Goal: Transaction & Acquisition: Purchase product/service

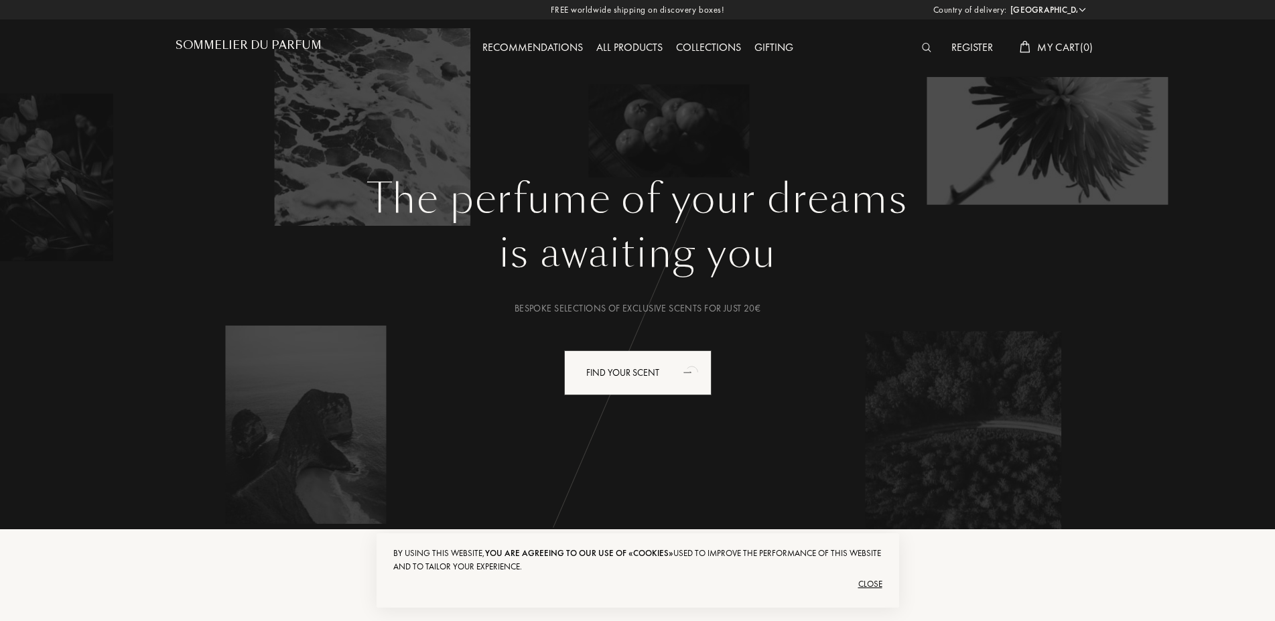
select select "AR"
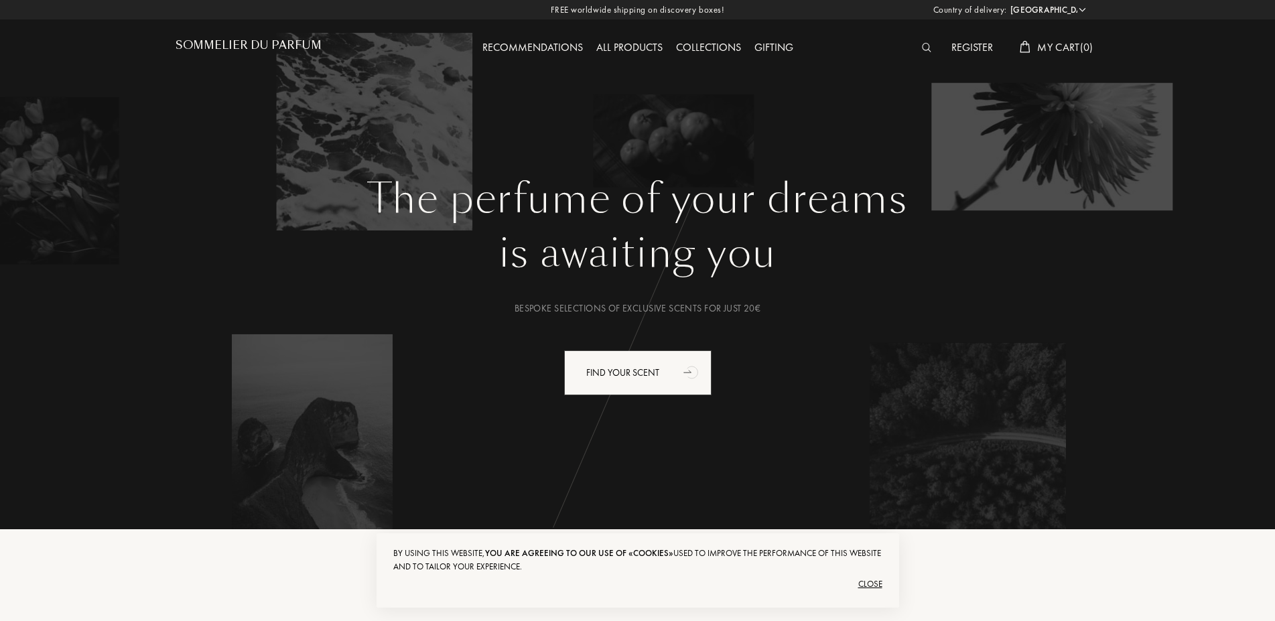
click at [870, 584] on div "Close" at bounding box center [637, 584] width 489 height 21
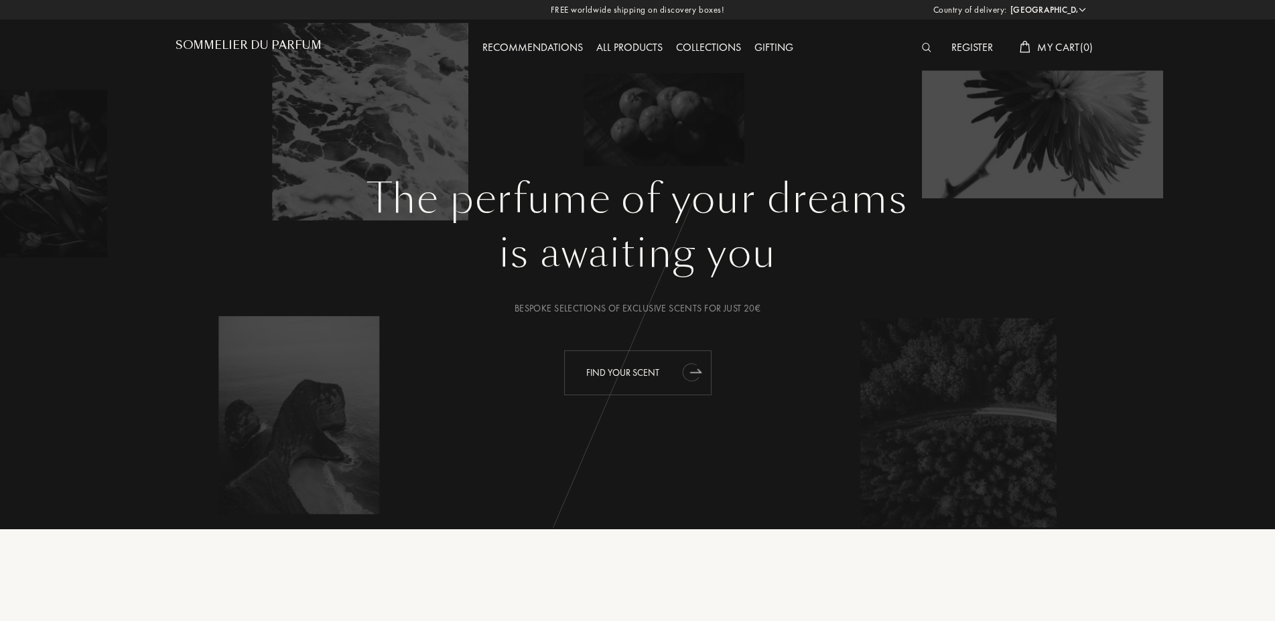
click at [611, 377] on div "Find your scent" at bounding box center [637, 372] width 147 height 45
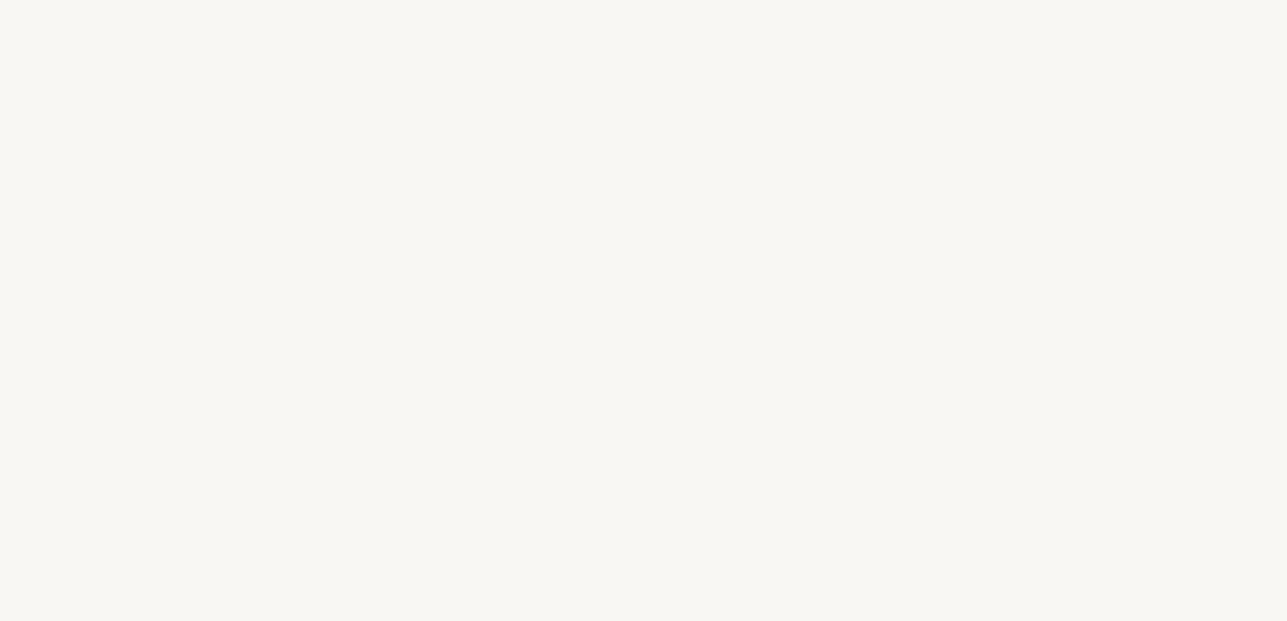
click at [638, 325] on div "y" at bounding box center [639, 337] width 16 height 50
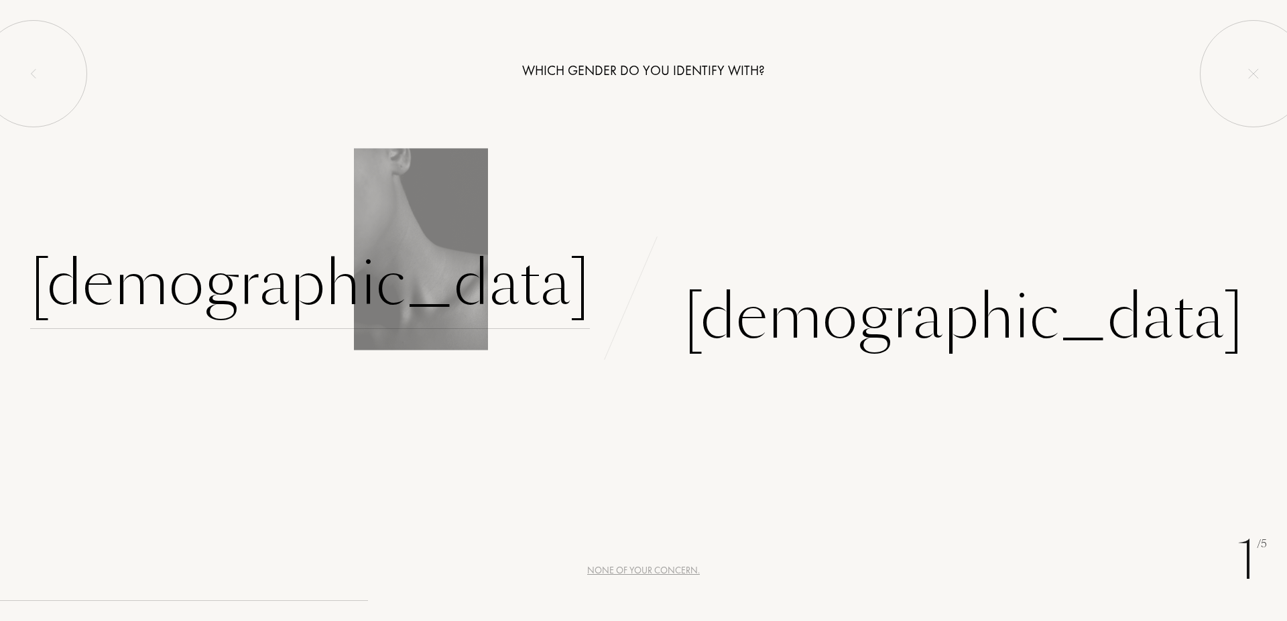
click at [529, 279] on div "[DEMOGRAPHIC_DATA]" at bounding box center [310, 284] width 560 height 90
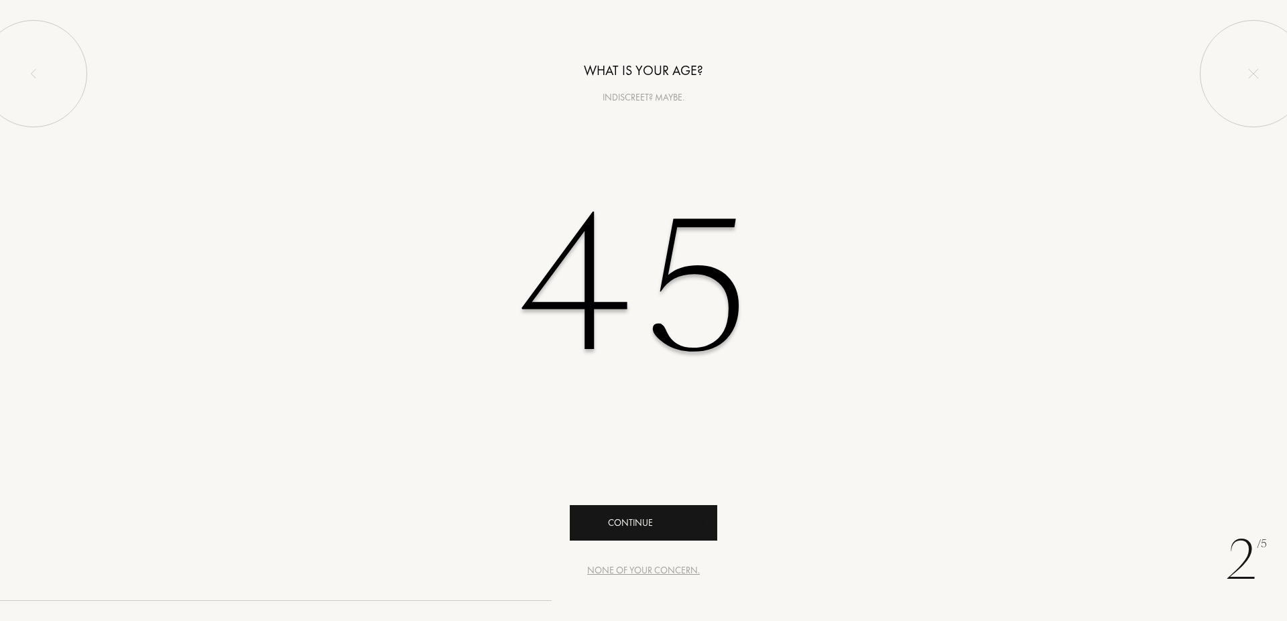
type input "45"
click at [653, 511] on div "Continue" at bounding box center [643, 523] width 147 height 36
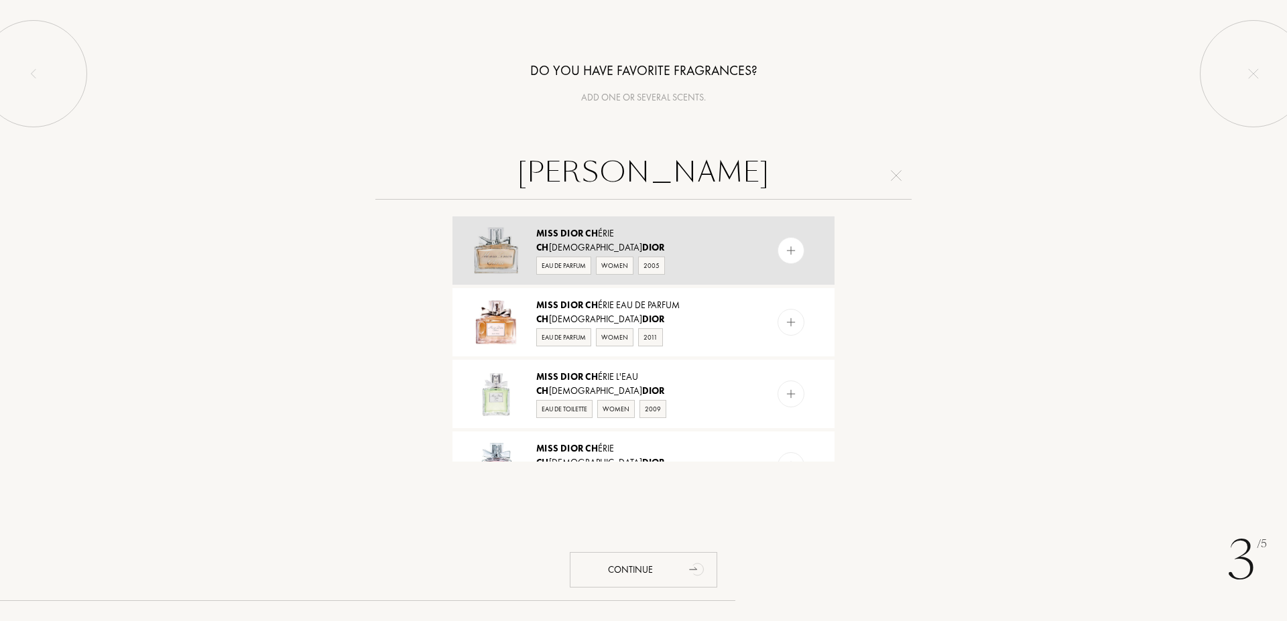
type input "miss dior ch"
click at [717, 248] on div "Ch ristian Dior" at bounding box center [642, 248] width 213 height 14
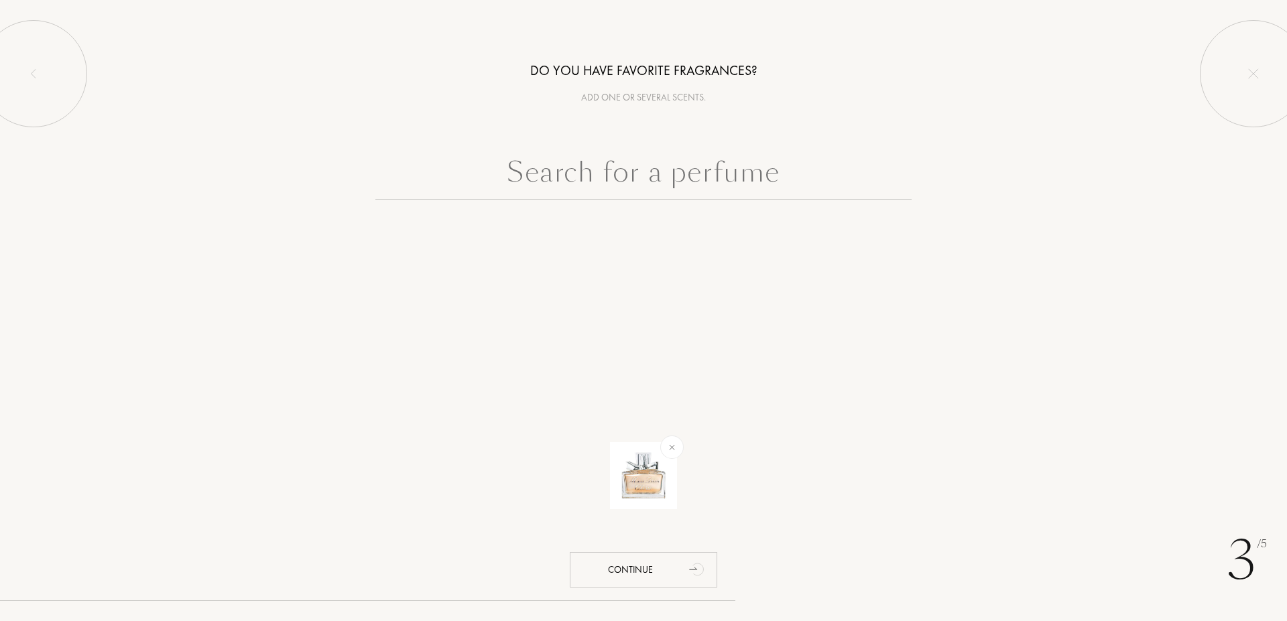
click at [654, 175] on input "text" at bounding box center [643, 175] width 536 height 48
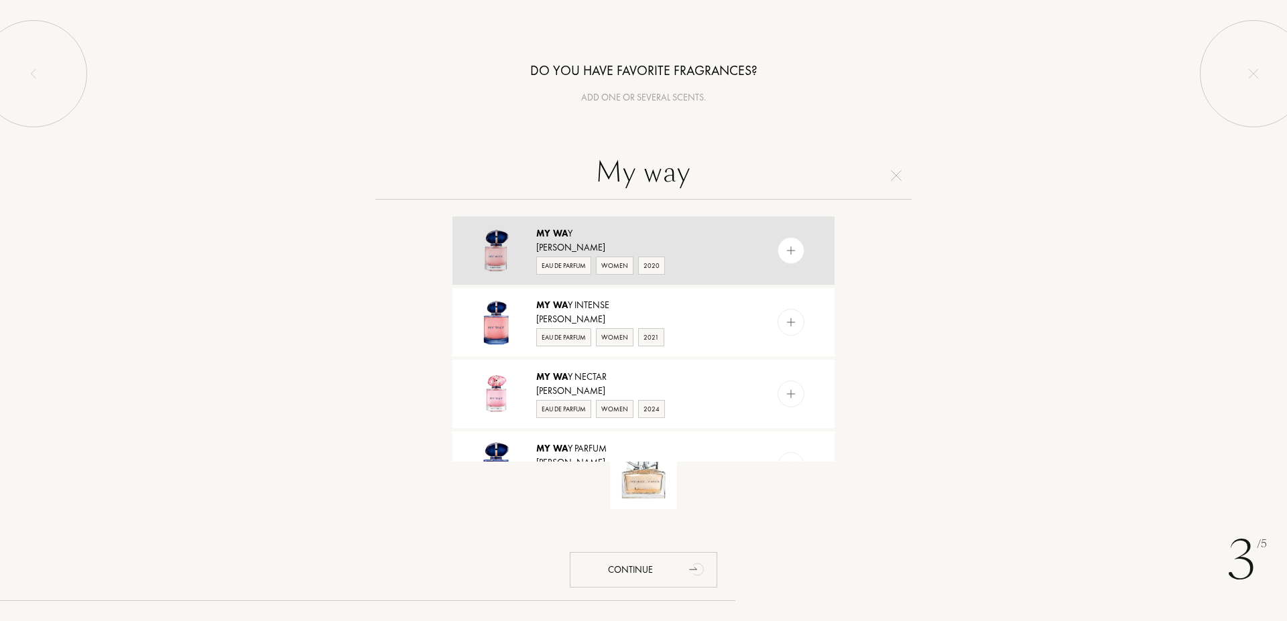
type input "My way"
click at [714, 247] on div "Giorgio Armani" at bounding box center [642, 248] width 213 height 14
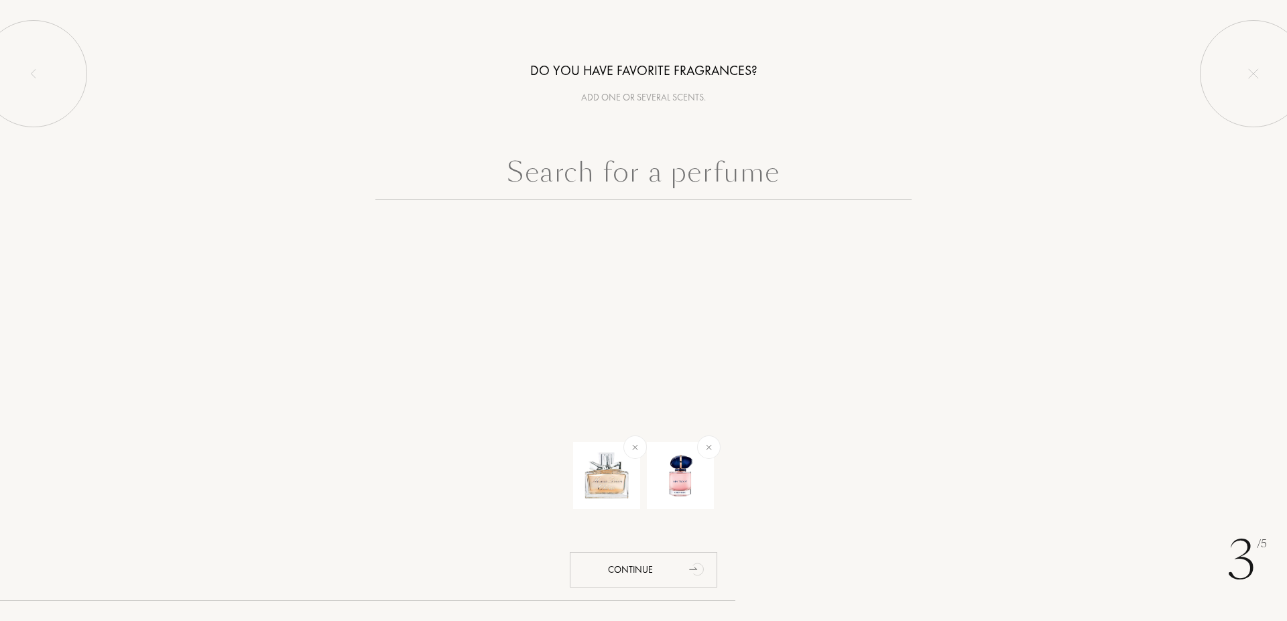
click at [714, 176] on input "text" at bounding box center [643, 175] width 536 height 48
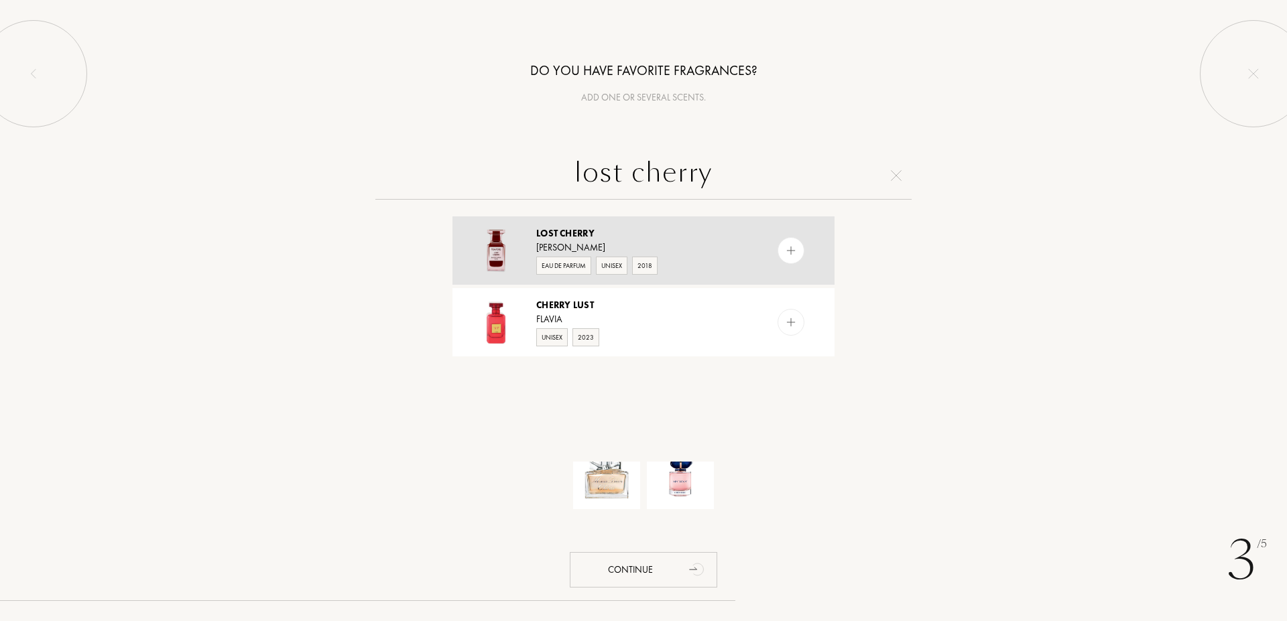
type input "lost cherry"
click at [785, 246] on img at bounding box center [791, 251] width 13 height 13
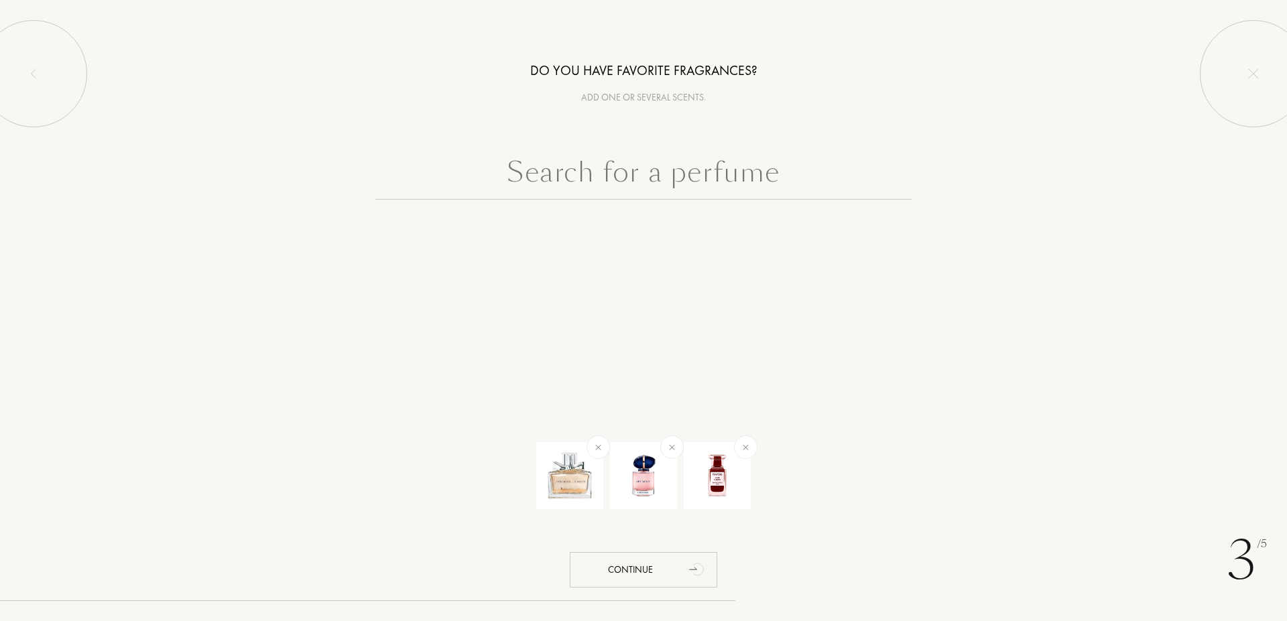
click at [651, 184] on input "text" at bounding box center [643, 175] width 536 height 48
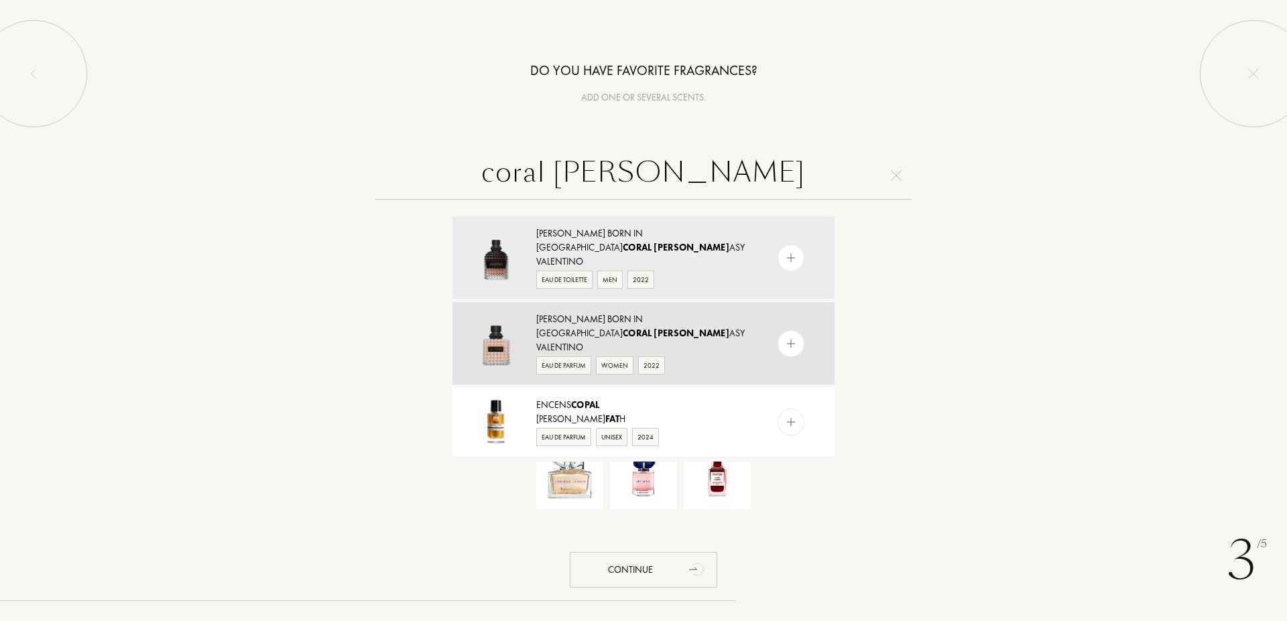
type input "coral fant"
click at [754, 331] on div "Valentino Donna Born In Roma Coral Fant asy Valentino Eau de Parfum Women 2022" at bounding box center [643, 343] width 382 height 82
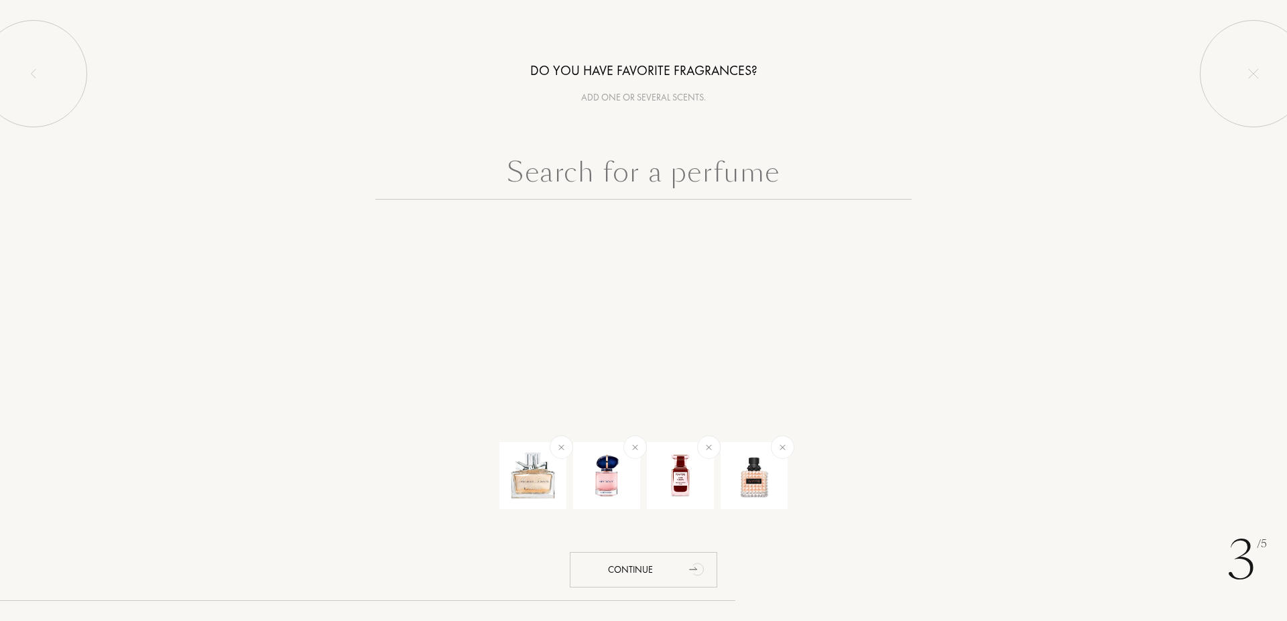
click at [700, 174] on input "text" at bounding box center [643, 175] width 536 height 48
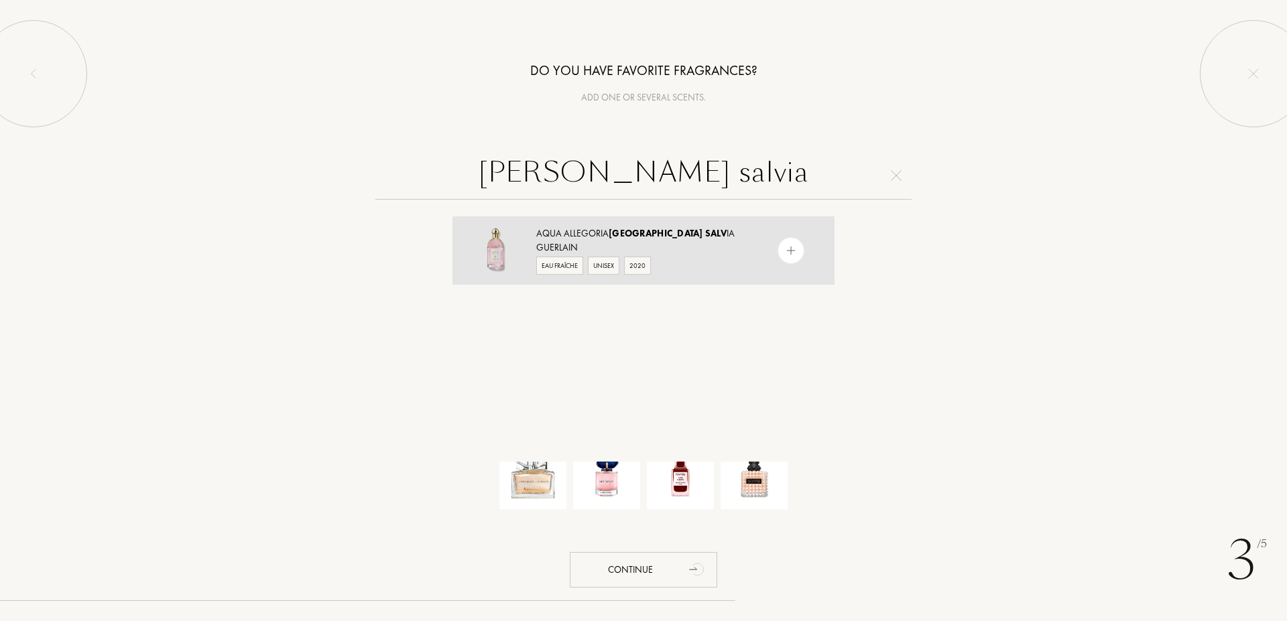
type input "granda salvia"
click at [781, 259] on div at bounding box center [790, 250] width 27 height 27
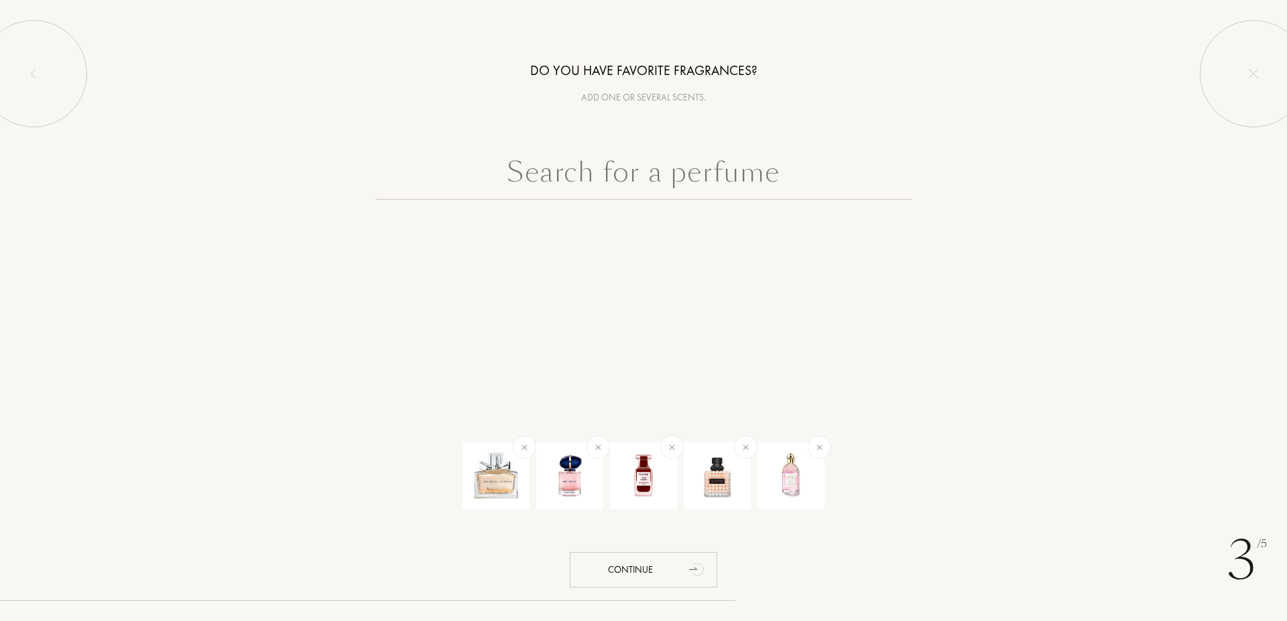
click at [683, 185] on input "text" at bounding box center [643, 175] width 536 height 48
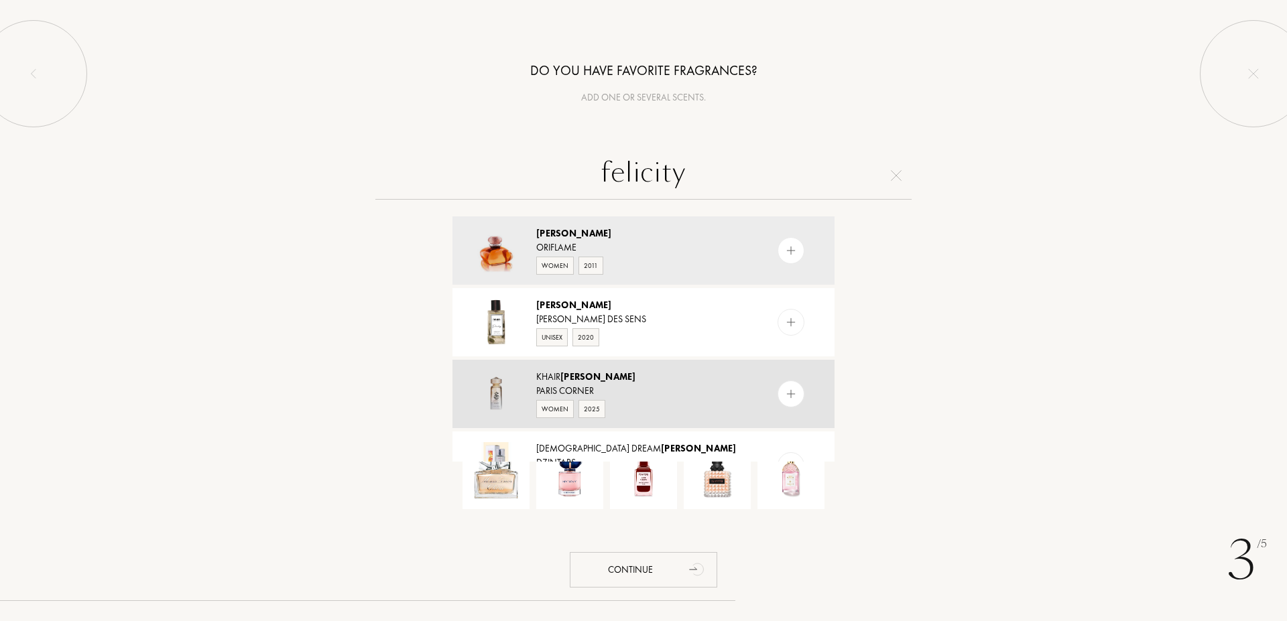
type input "felicity"
click at [785, 399] on img at bounding box center [791, 394] width 13 height 13
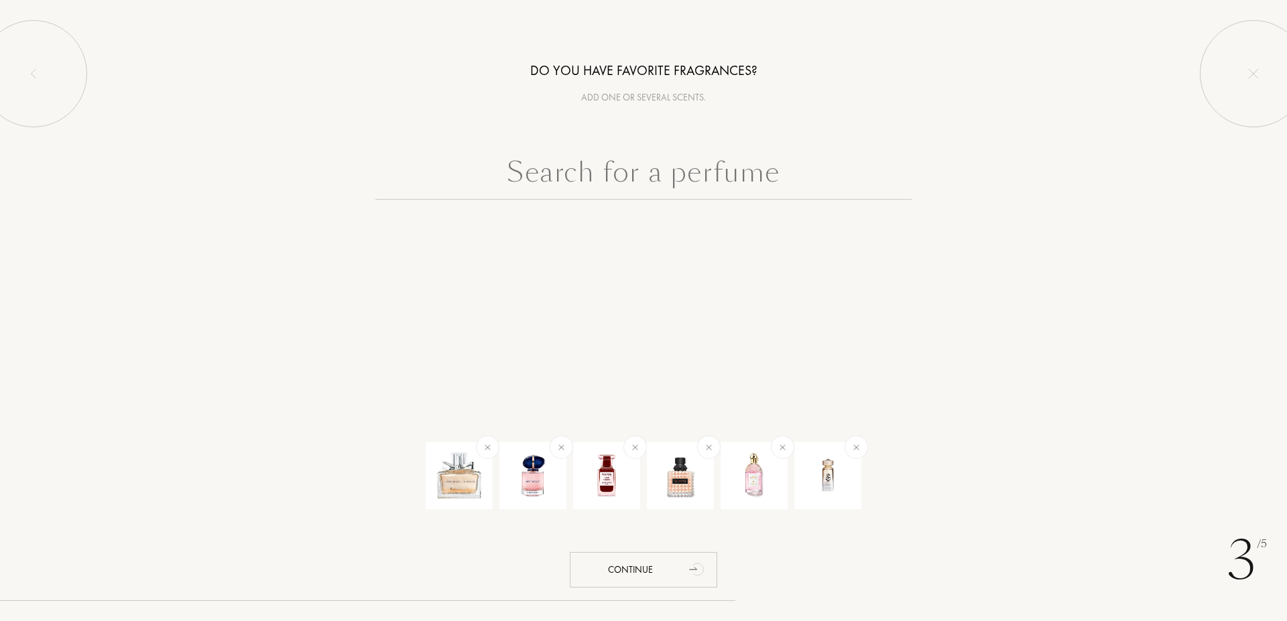
click at [612, 175] on input "text" at bounding box center [643, 175] width 536 height 48
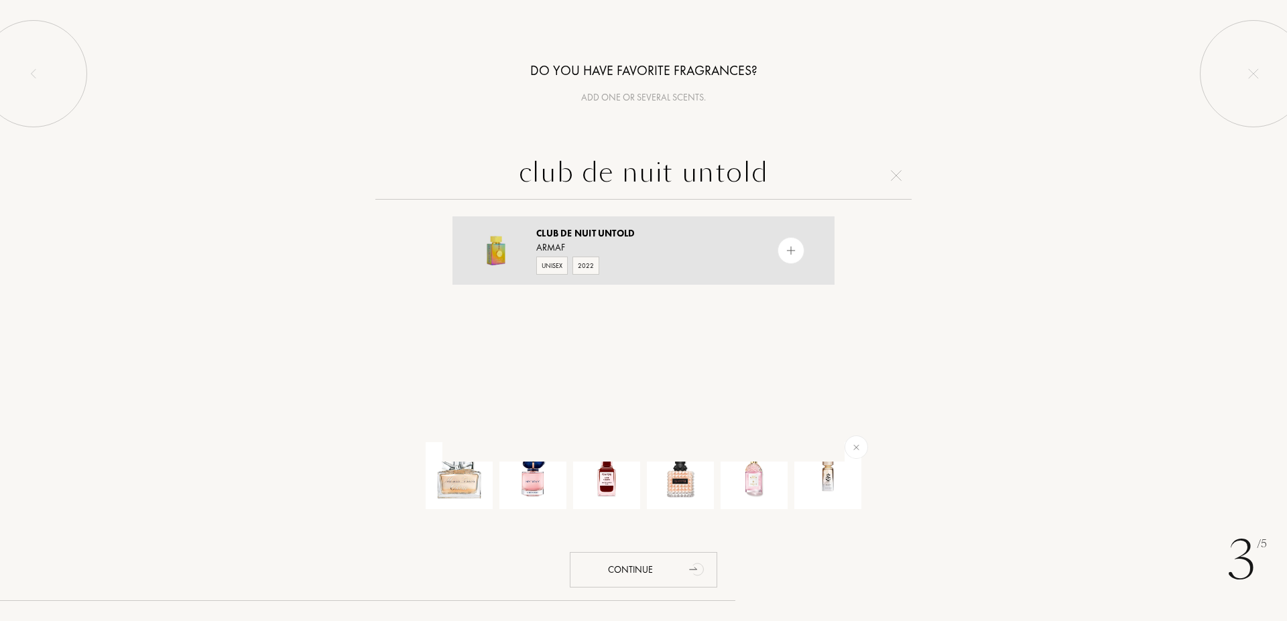
type input "club de nuit untold"
click at [785, 251] on img at bounding box center [791, 251] width 13 height 13
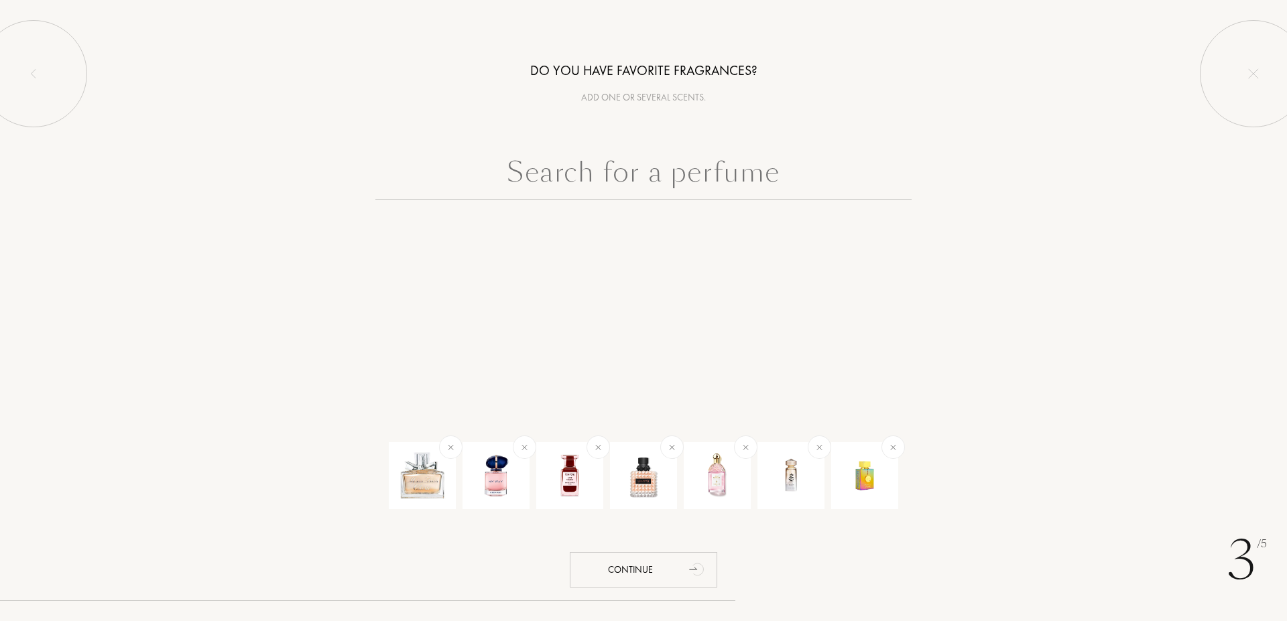
click at [617, 168] on input "text" at bounding box center [643, 175] width 536 height 48
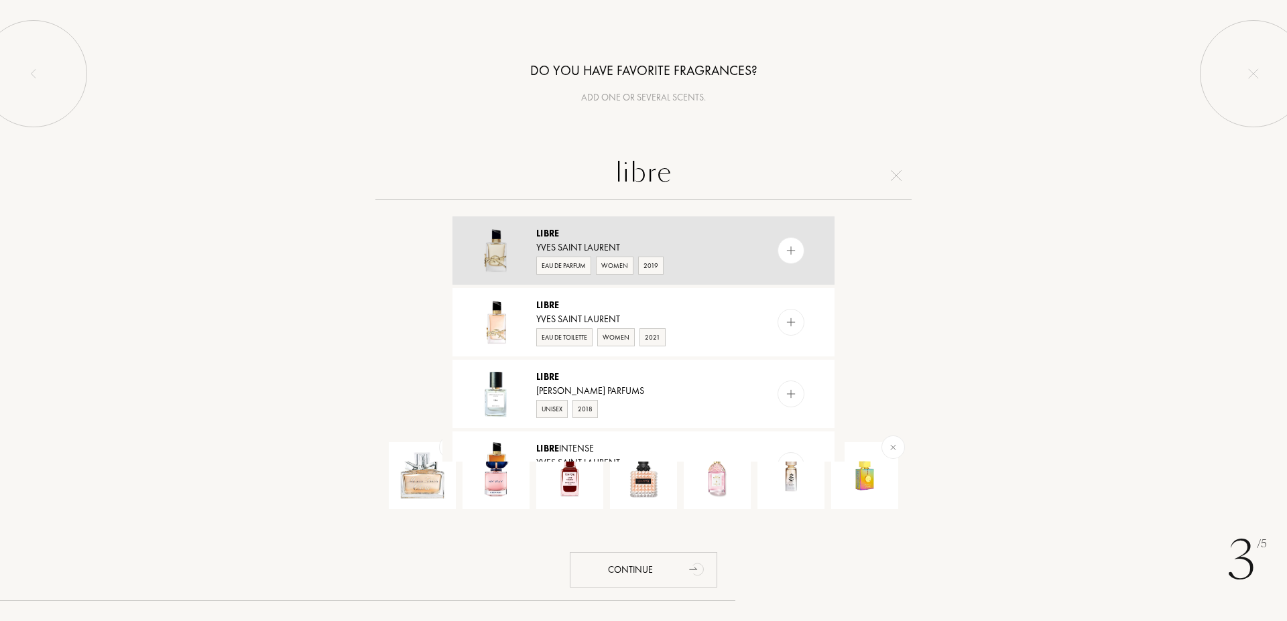
type input "libre"
click at [785, 253] on img at bounding box center [791, 251] width 13 height 13
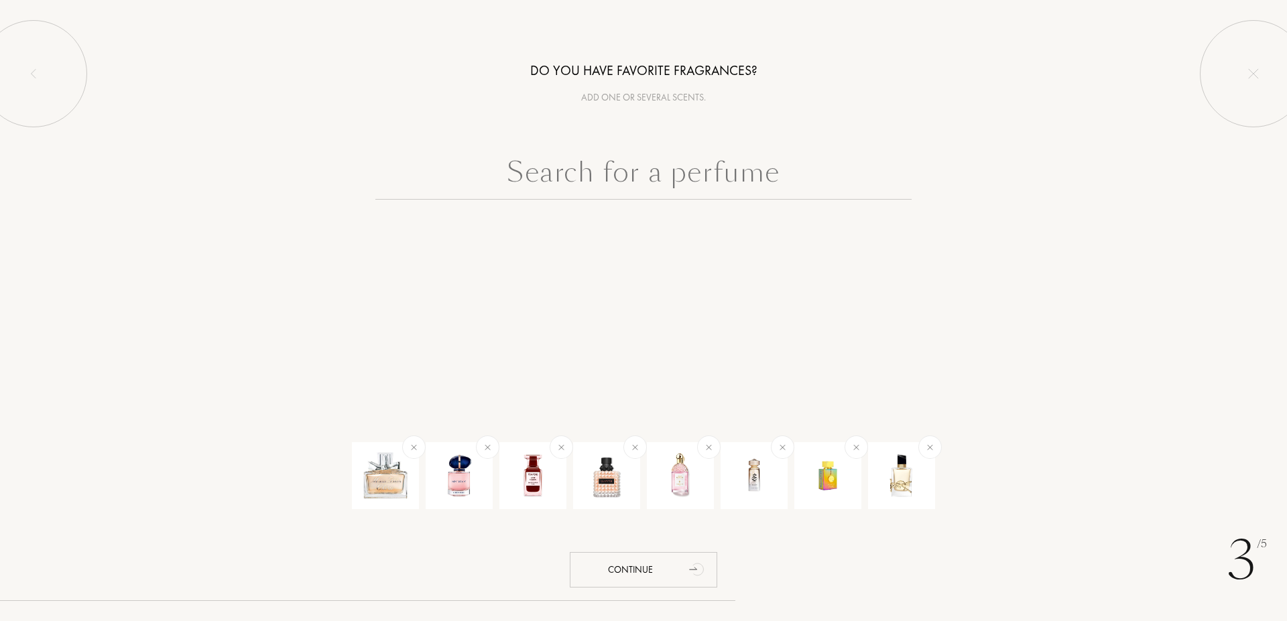
click at [610, 177] on input "text" at bounding box center [643, 175] width 536 height 48
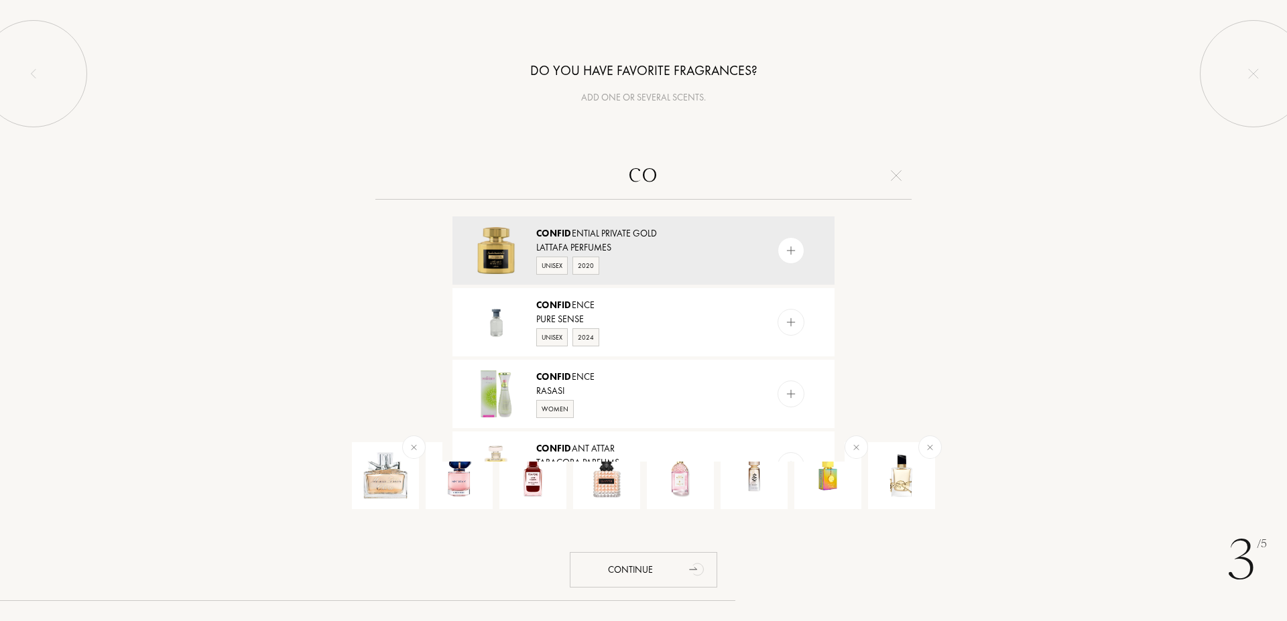
type input "c"
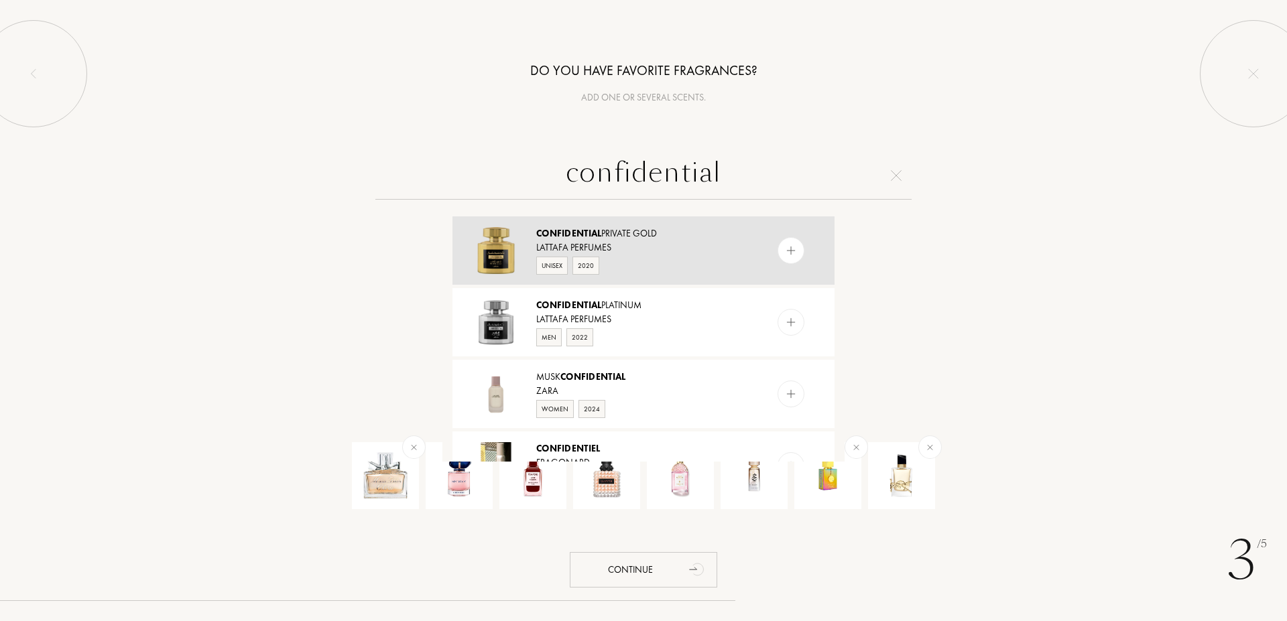
type input "confidential"
click at [785, 249] on img at bounding box center [791, 251] width 13 height 13
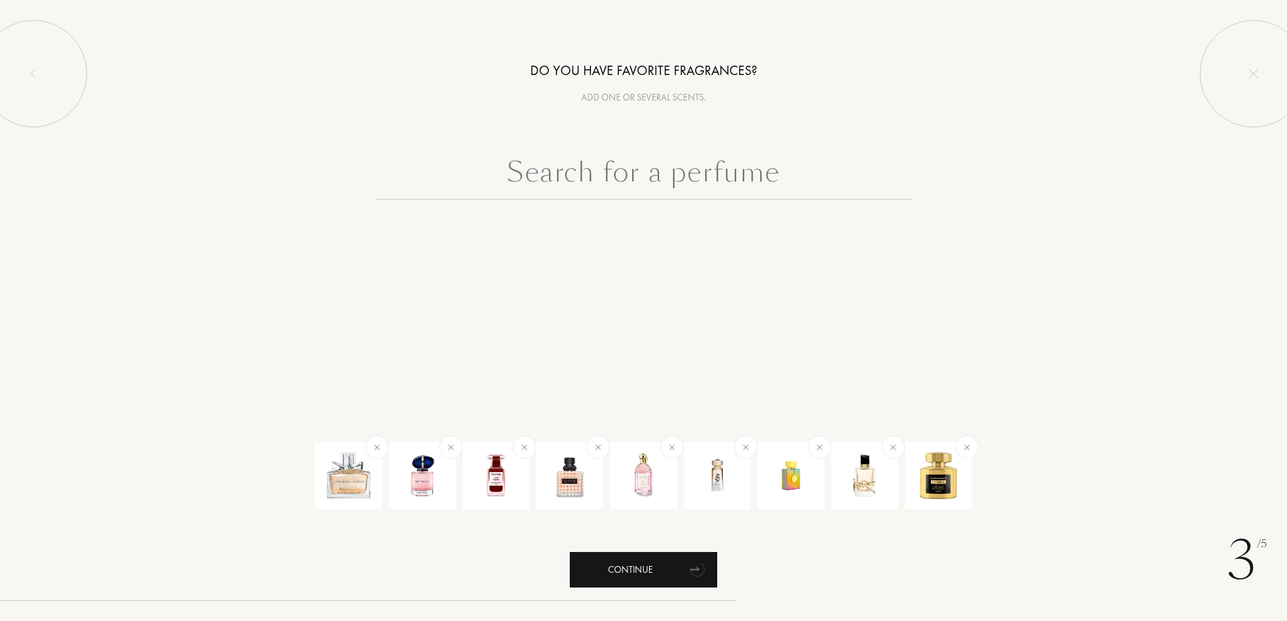
click at [637, 566] on div "Continue" at bounding box center [643, 570] width 147 height 36
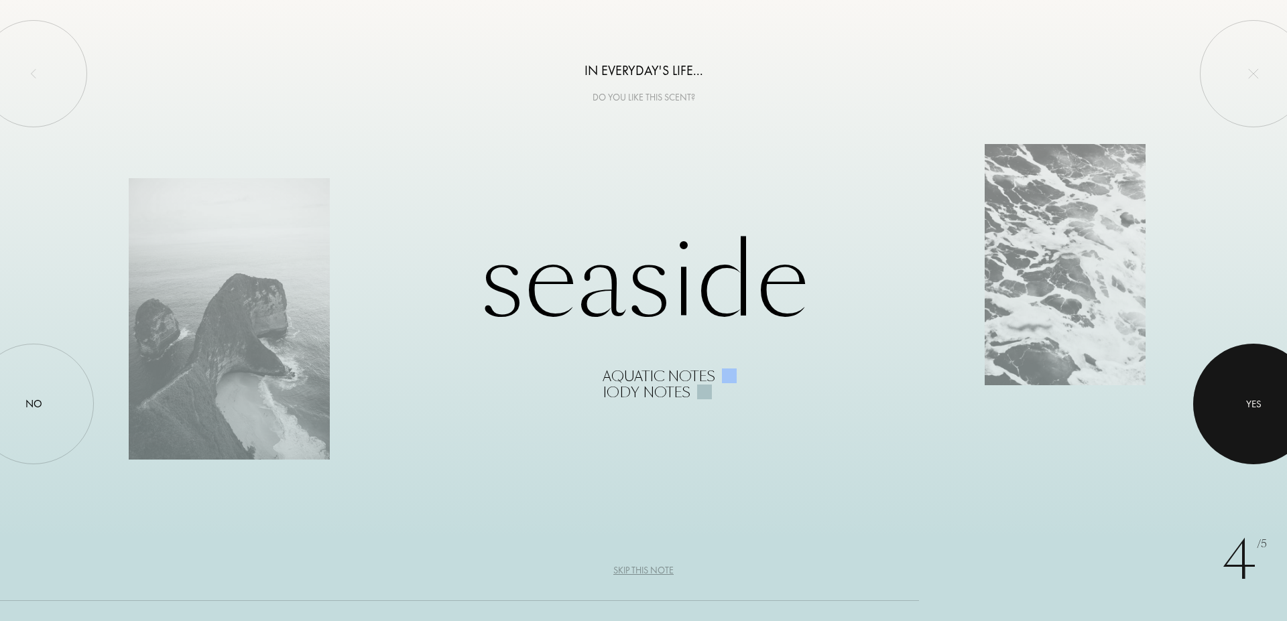
click at [1255, 417] on div at bounding box center [1253, 404] width 121 height 121
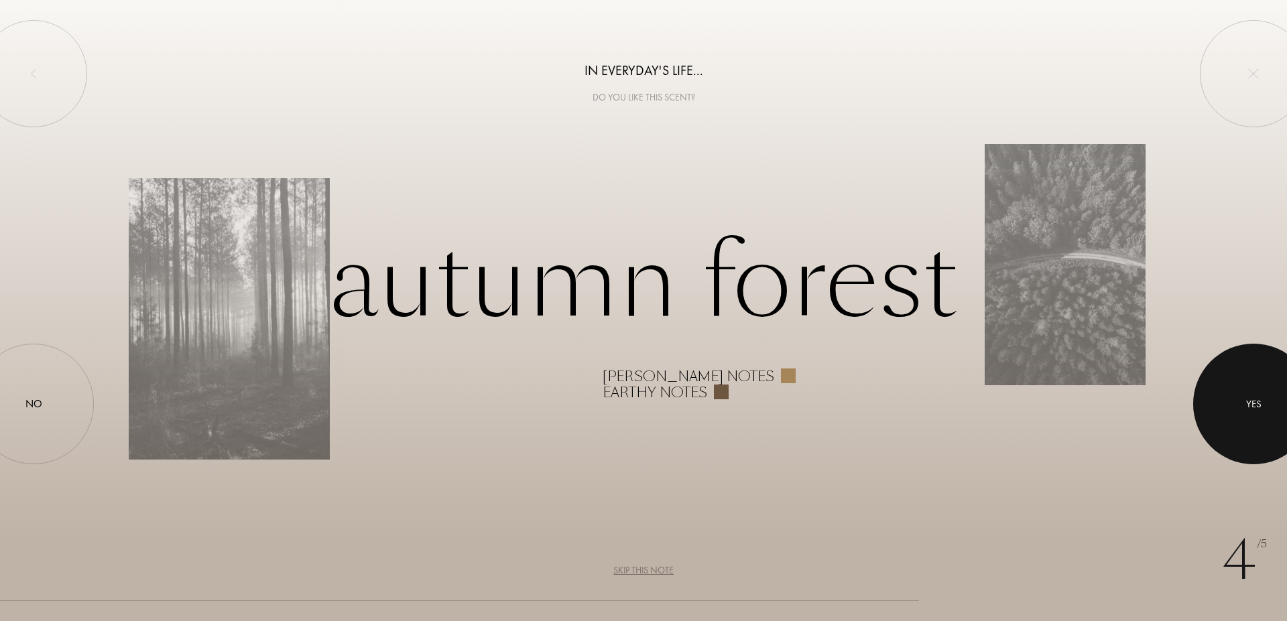
click at [1284, 413] on div at bounding box center [1253, 404] width 121 height 121
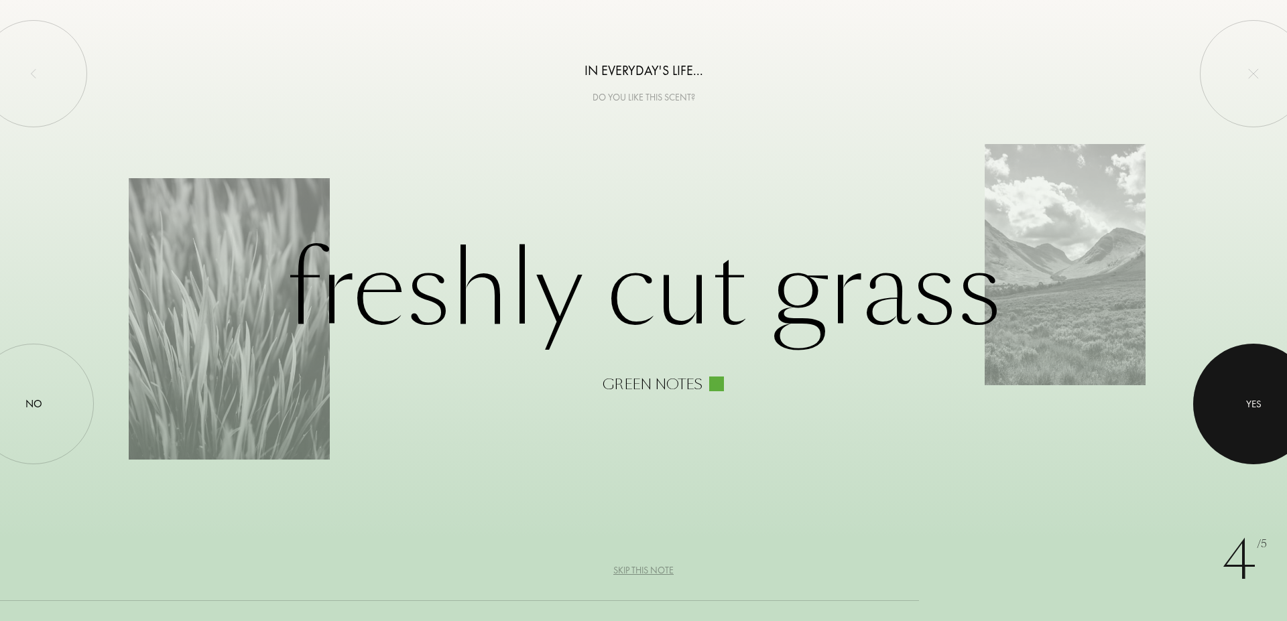
click at [1282, 393] on div at bounding box center [1253, 404] width 121 height 121
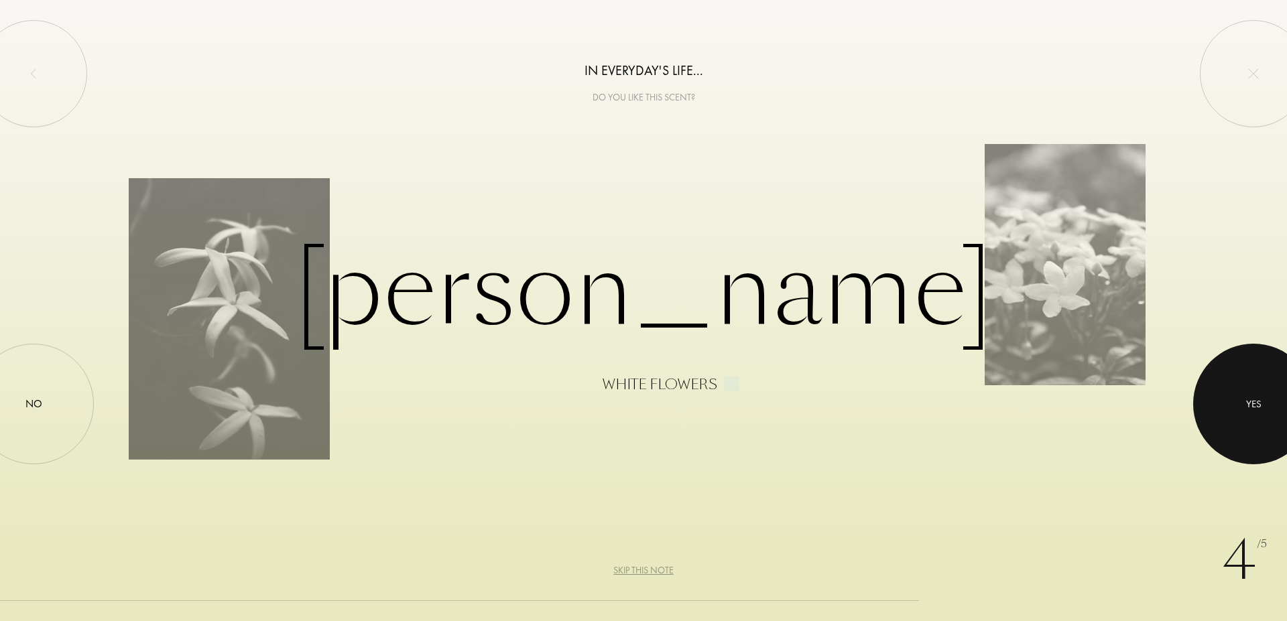
click at [1252, 400] on div "Yes" at bounding box center [1253, 403] width 15 height 15
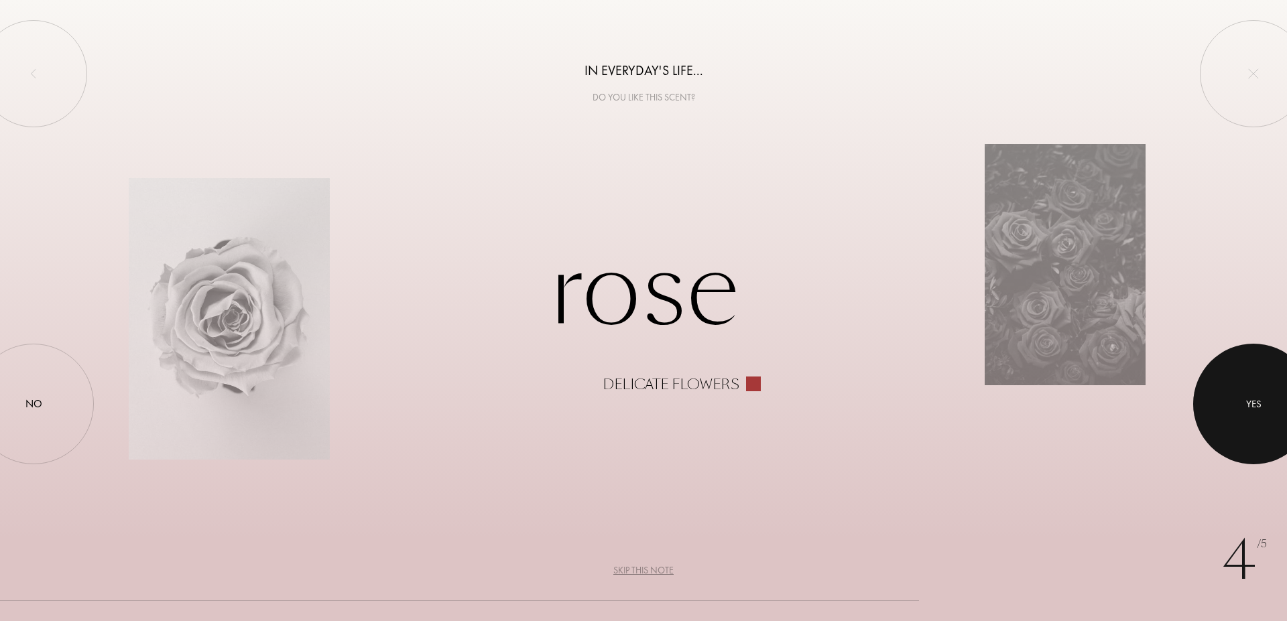
click at [1224, 401] on div at bounding box center [1253, 404] width 121 height 121
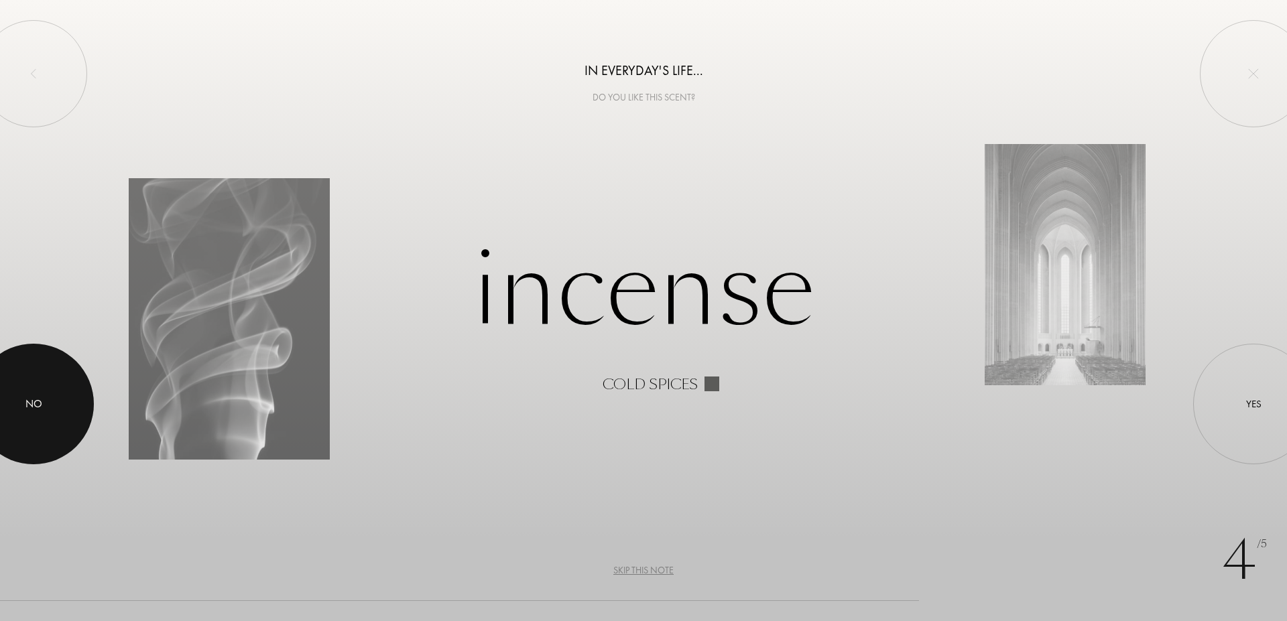
click at [41, 395] on div at bounding box center [33, 404] width 121 height 121
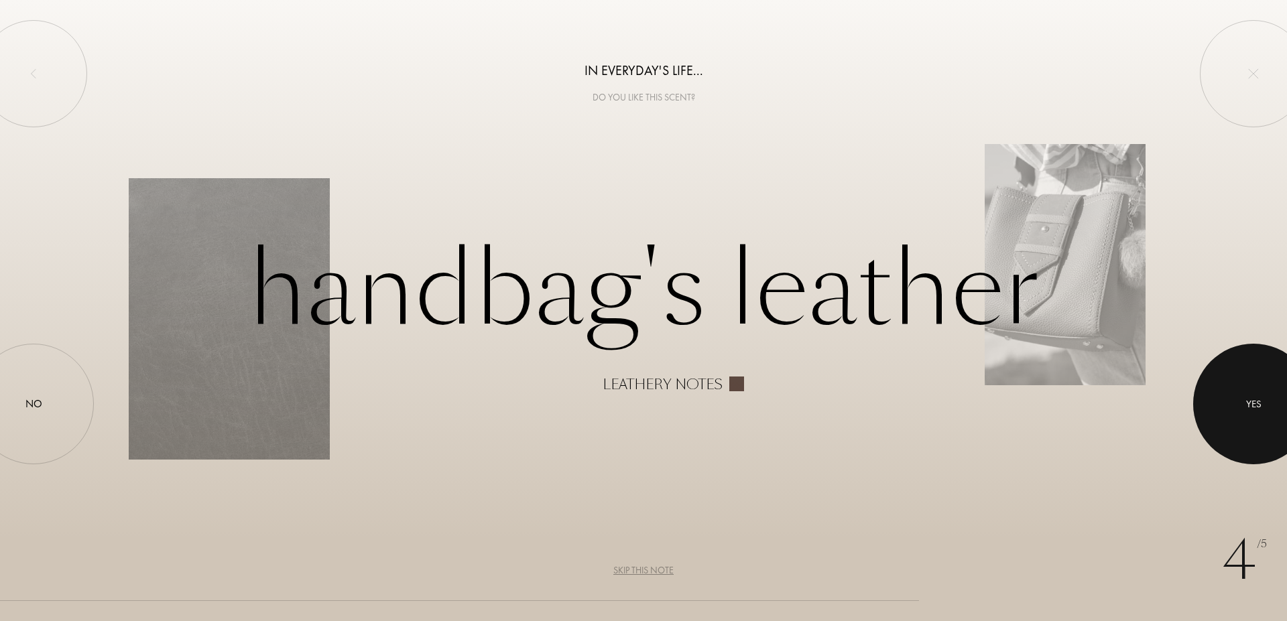
click at [1238, 391] on div at bounding box center [1253, 404] width 121 height 121
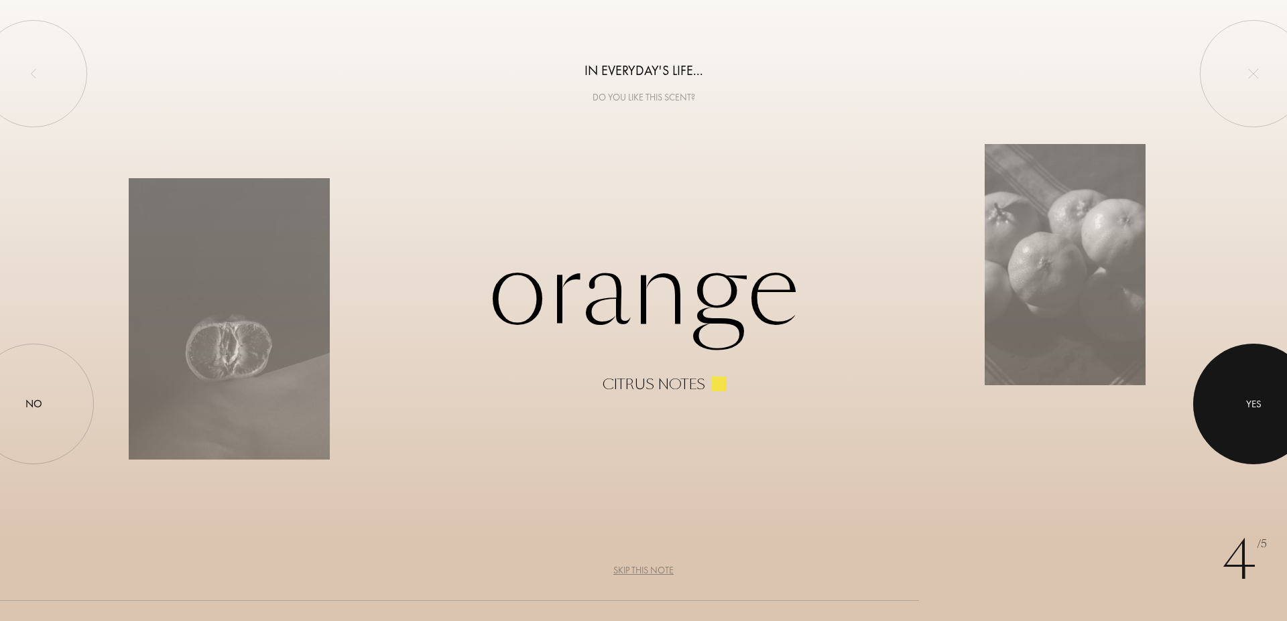
click at [1264, 407] on div at bounding box center [1253, 404] width 121 height 121
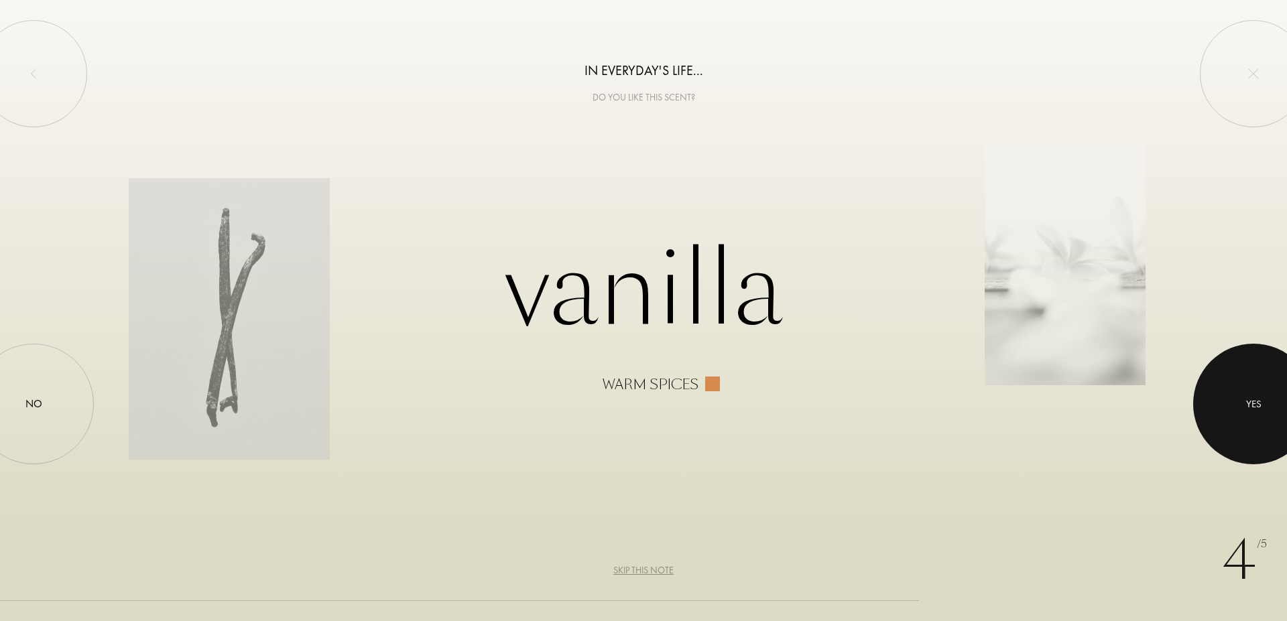
click at [1264, 407] on div at bounding box center [1253, 404] width 121 height 121
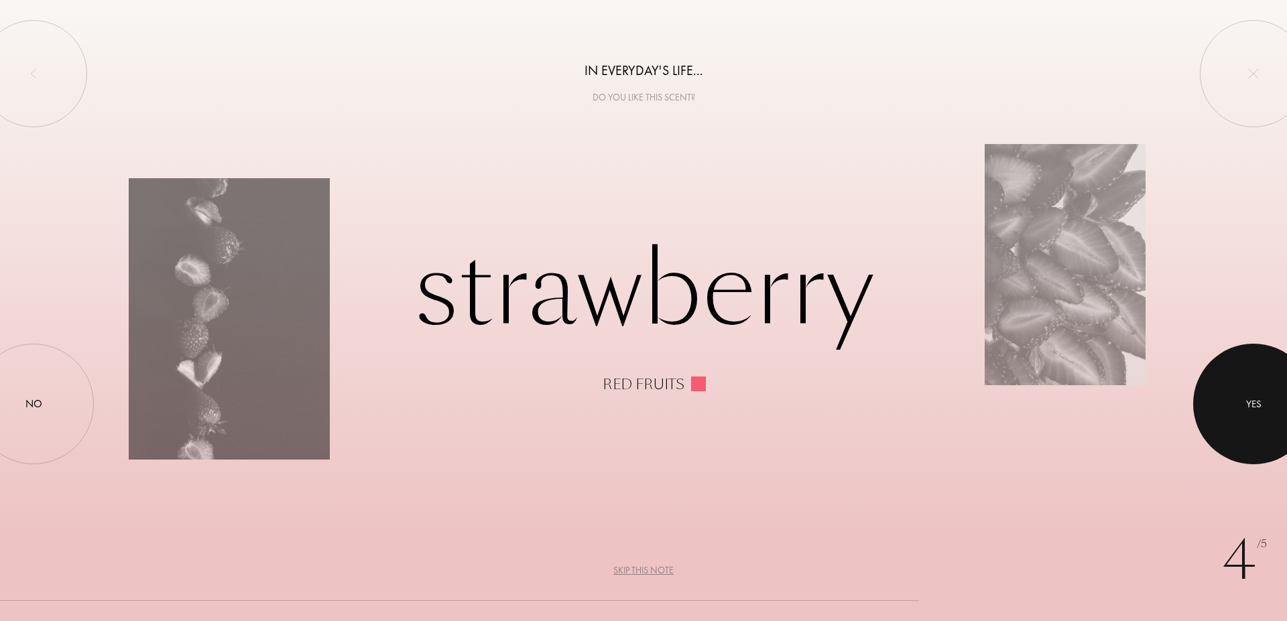
click at [1264, 407] on div at bounding box center [1253, 404] width 121 height 121
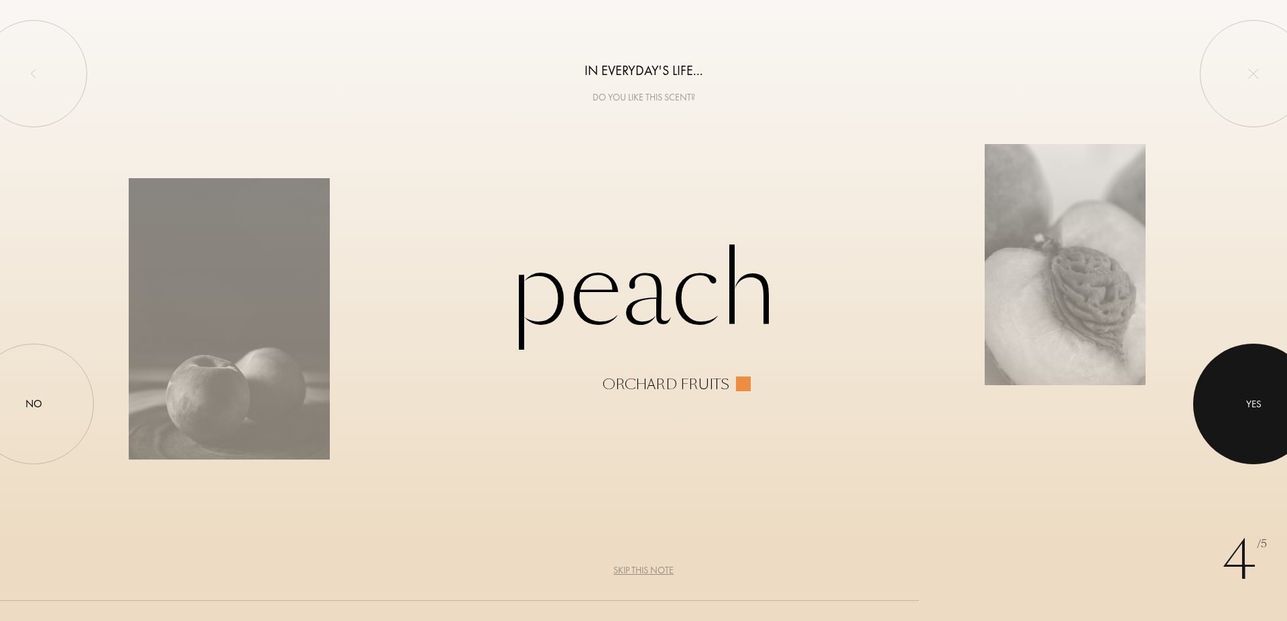
click at [1264, 407] on div at bounding box center [1253, 404] width 121 height 121
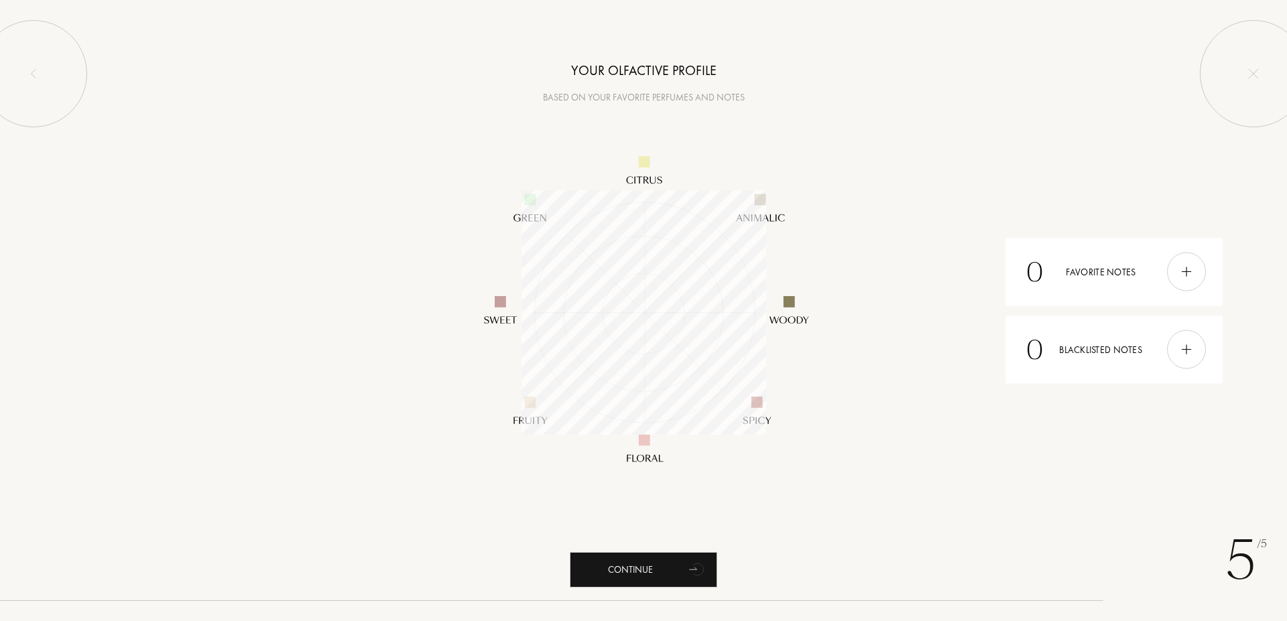
scroll to position [245, 245]
click at [1187, 273] on img at bounding box center [1186, 272] width 15 height 15
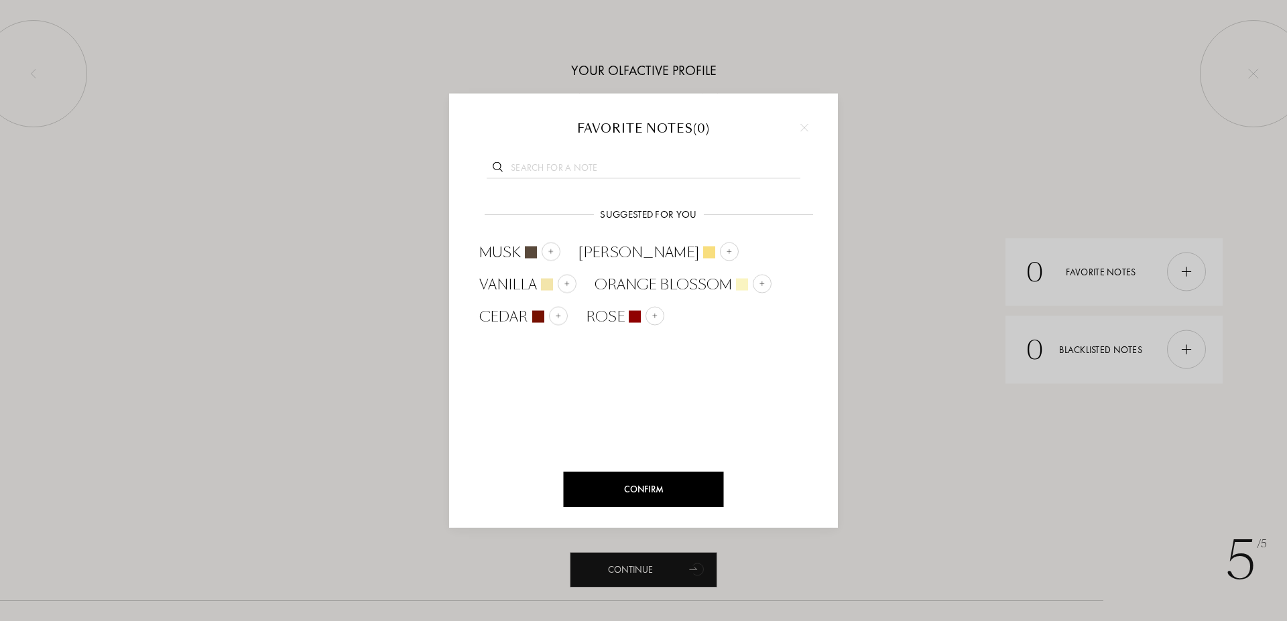
click at [890, 231] on div at bounding box center [643, 310] width 1287 height 621
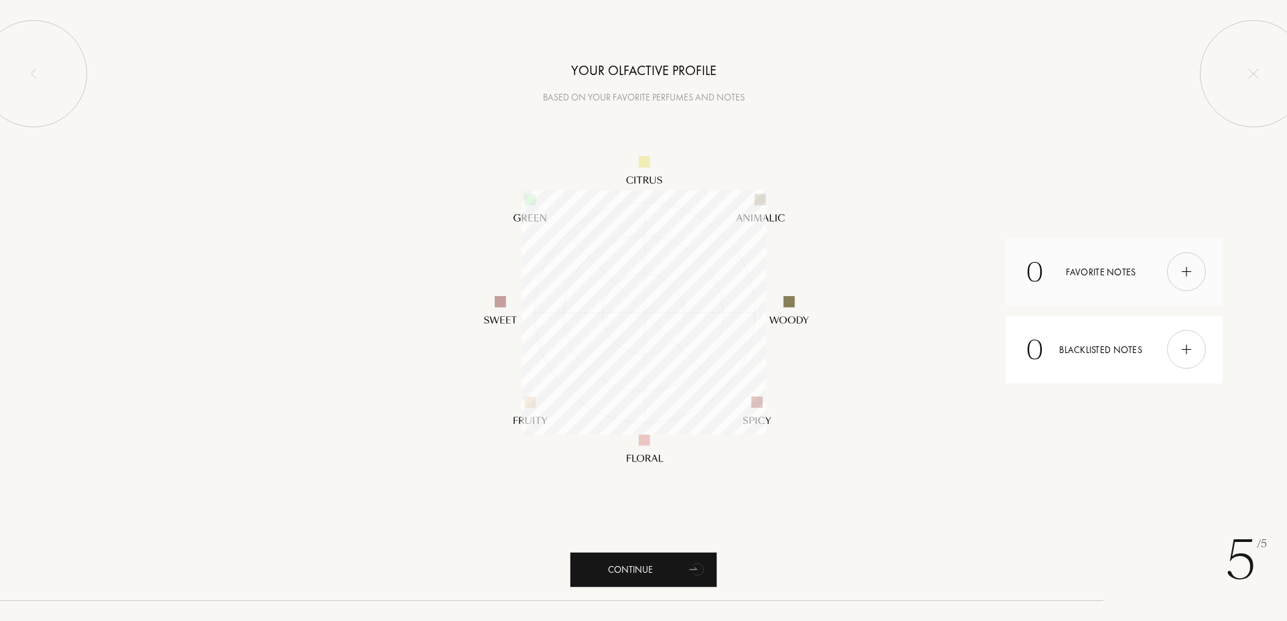
click at [1102, 292] on div "0 Favorite notes" at bounding box center [1113, 272] width 217 height 68
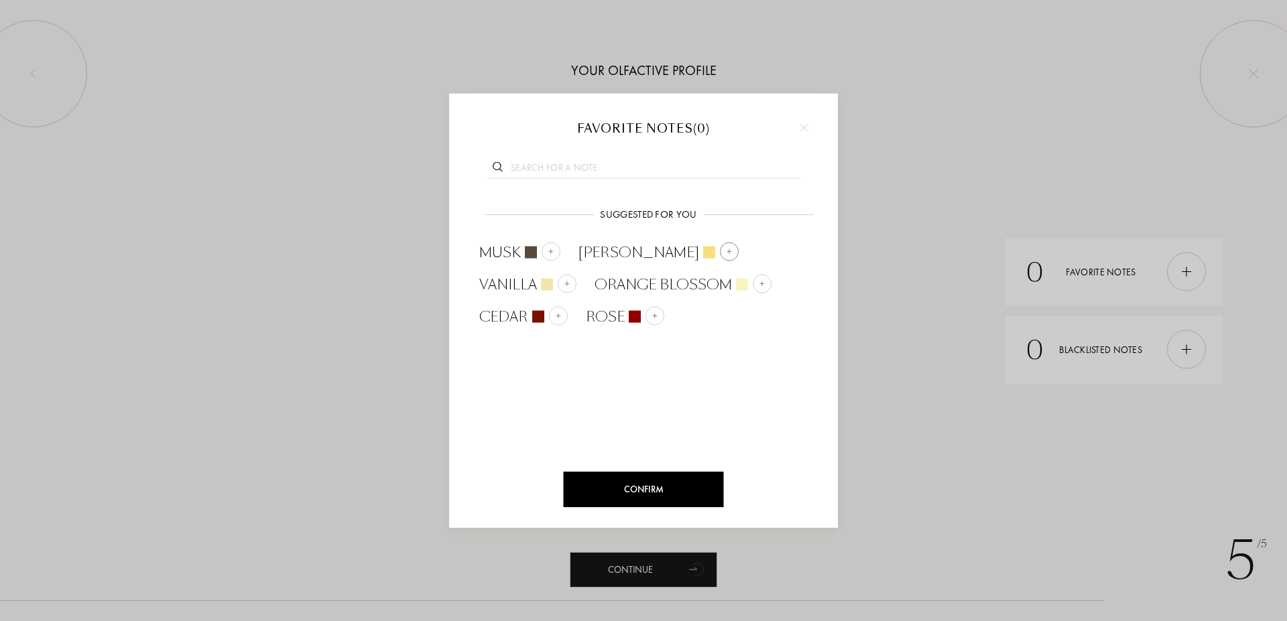
click at [623, 256] on span "Jasmine" at bounding box center [638, 252] width 121 height 20
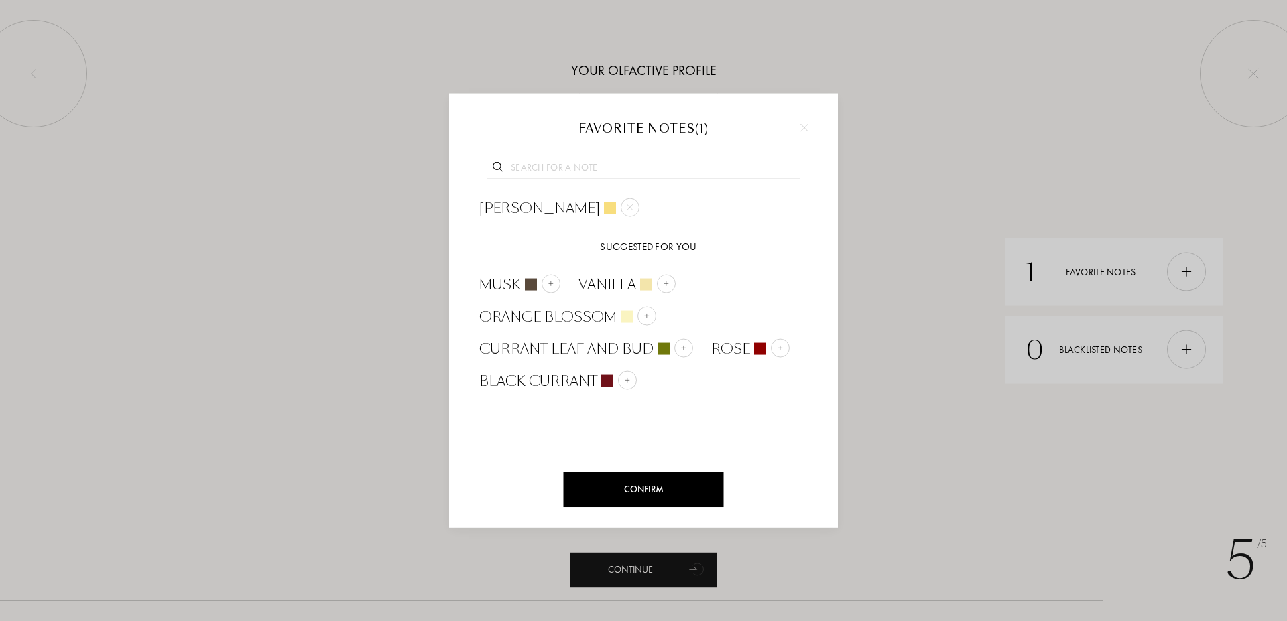
drag, startPoint x: 820, startPoint y: 311, endPoint x: 820, endPoint y: 358, distance: 46.9
click at [820, 358] on div "Confirm Favorite notes ( 1 ) Jasmine Suggested for you Suggested for you Musk V…" at bounding box center [643, 310] width 389 height 435
click at [566, 157] on div at bounding box center [643, 167] width 348 height 52
click at [574, 168] on input "text" at bounding box center [643, 170] width 314 height 18
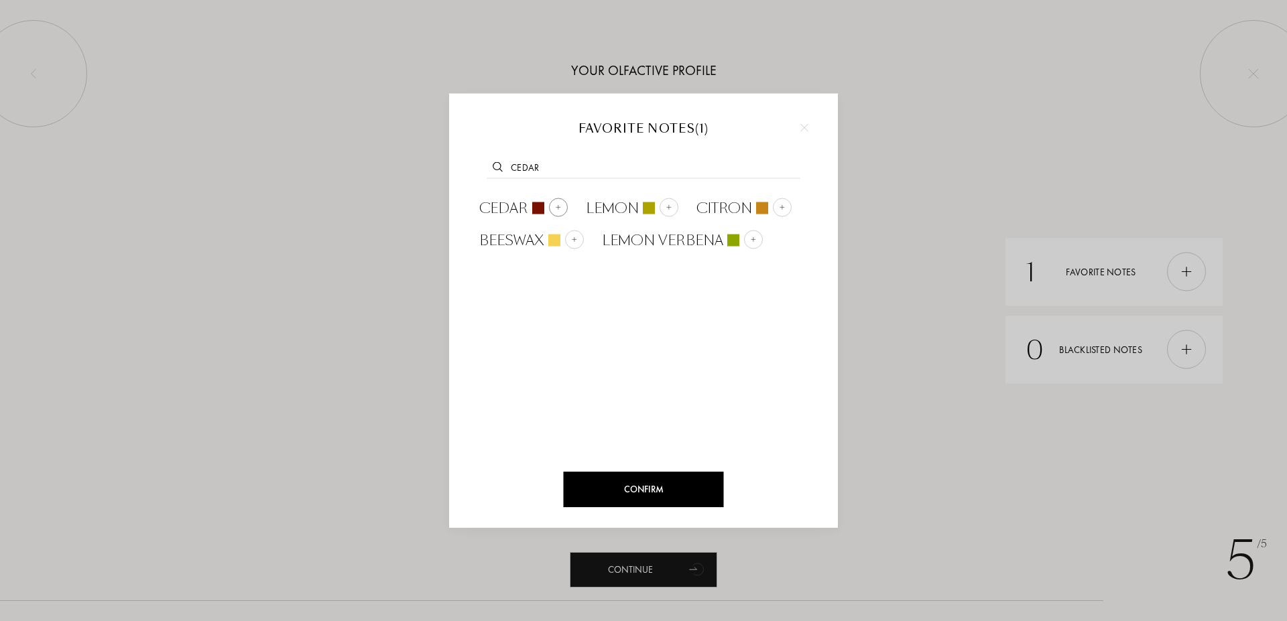
type input "cedar"
click at [515, 210] on span "Cedar" at bounding box center [503, 208] width 49 height 20
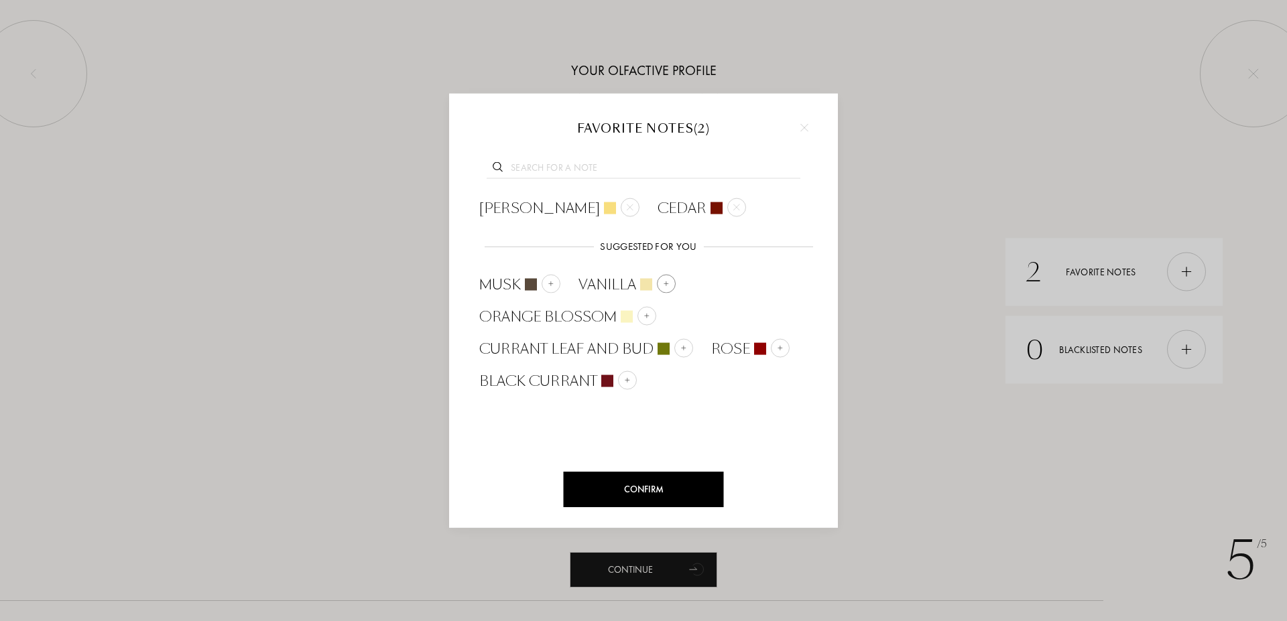
click at [604, 284] on span "Vanilla" at bounding box center [607, 284] width 58 height 20
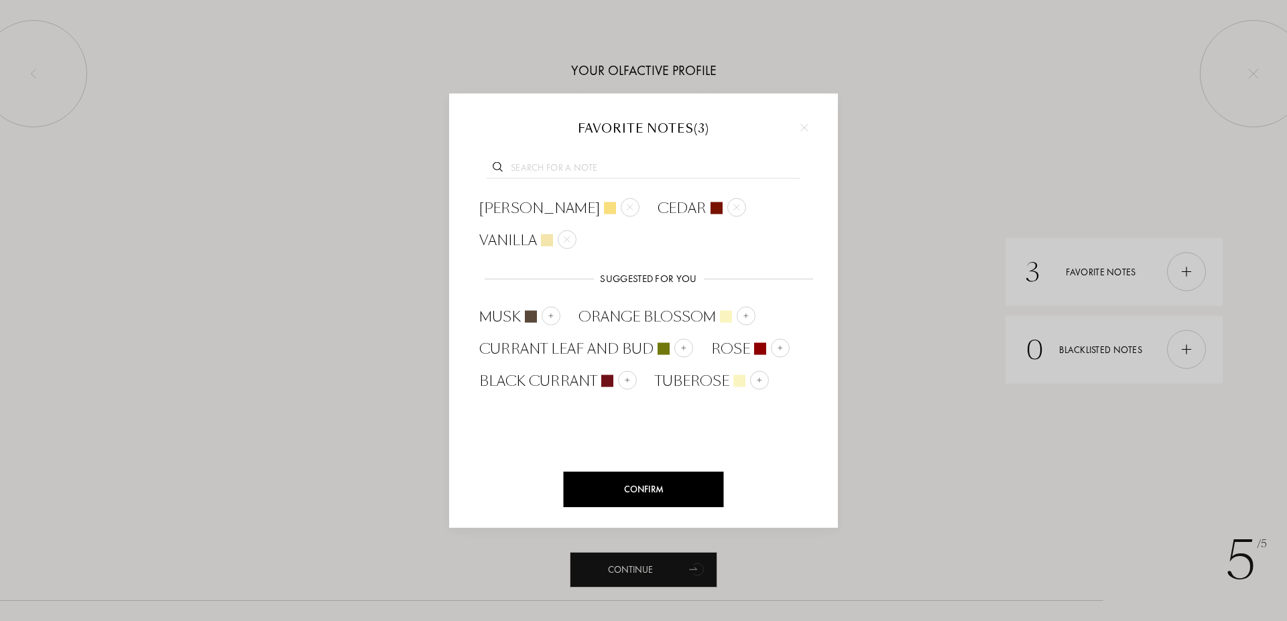
click at [580, 169] on input "text" at bounding box center [643, 170] width 314 height 18
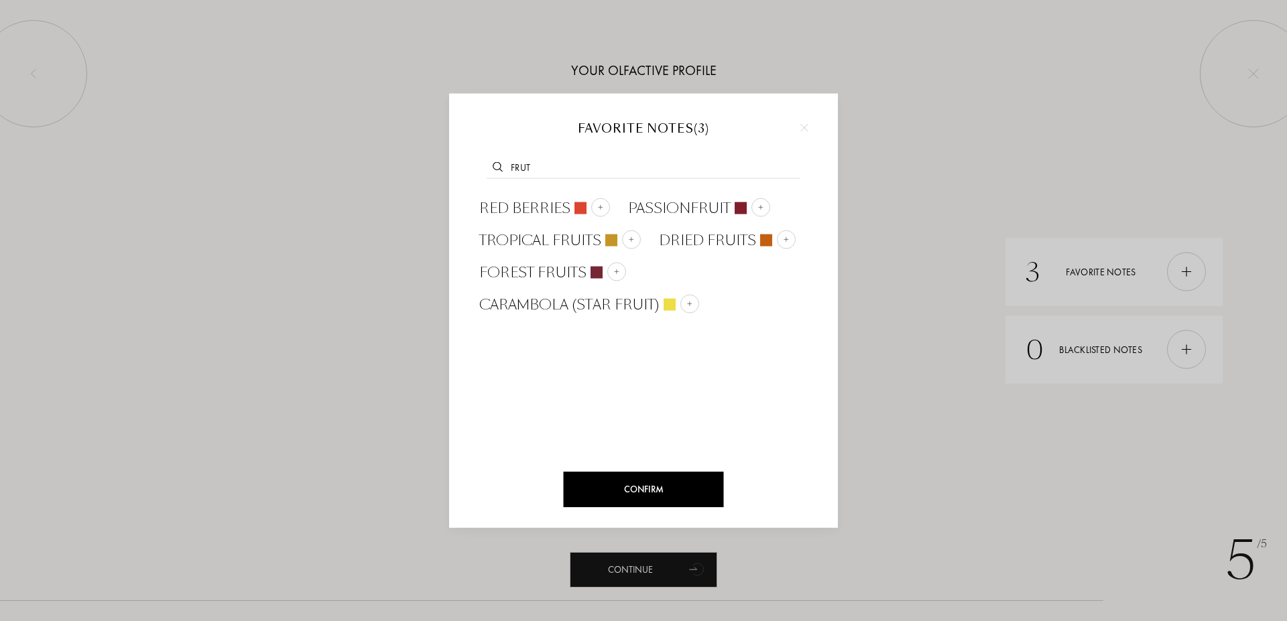
drag, startPoint x: 550, startPoint y: 164, endPoint x: 474, endPoint y: 155, distance: 77.0
click at [486, 161] on input "frut" at bounding box center [643, 170] width 314 height 18
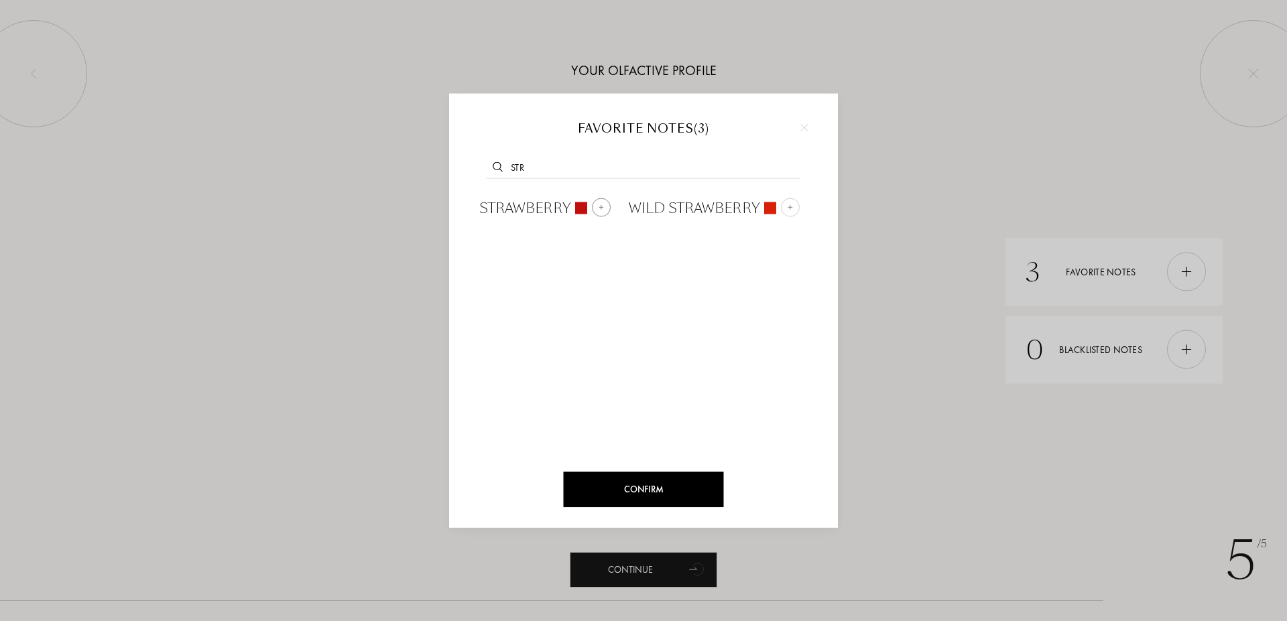
type input "str"
click at [542, 208] on span "Strawberry" at bounding box center [525, 208] width 92 height 20
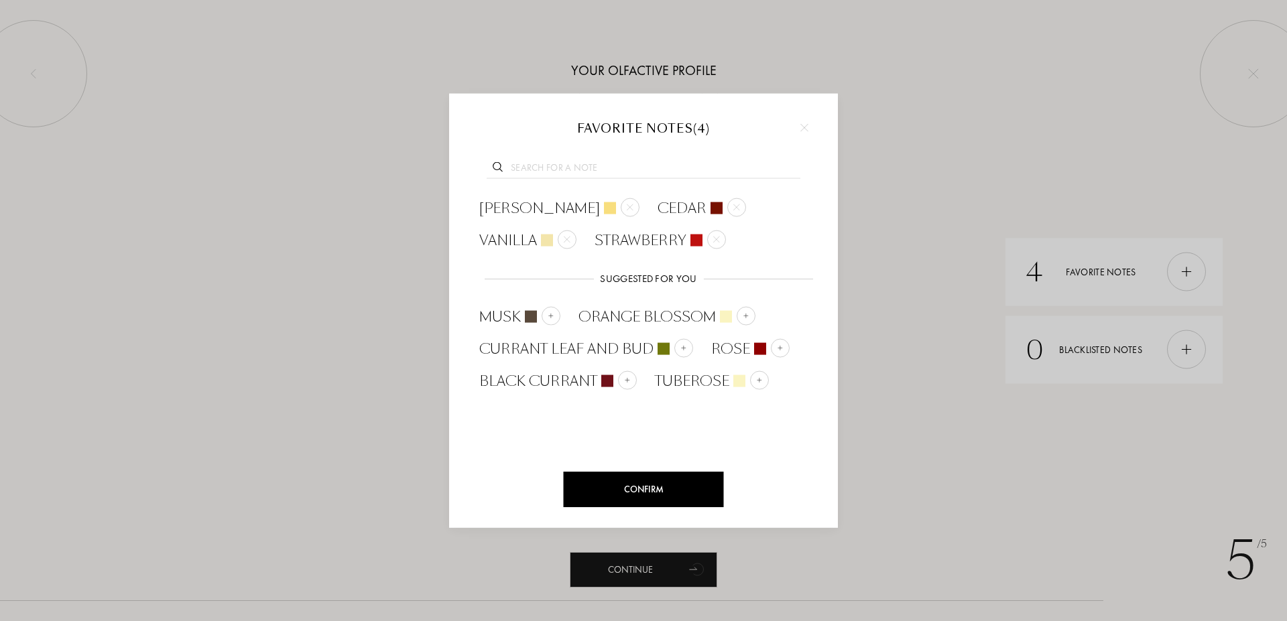
click at [593, 171] on input "text" at bounding box center [643, 170] width 314 height 18
click at [690, 480] on div "Confirm" at bounding box center [644, 490] width 160 height 36
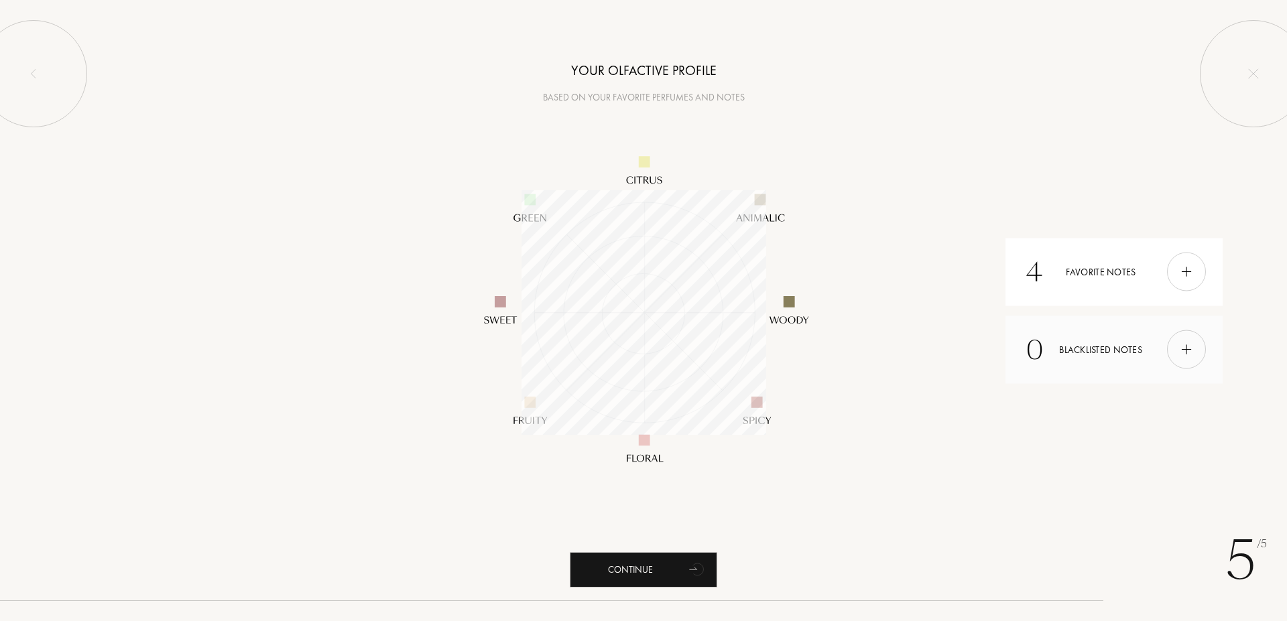
click at [1183, 354] on img at bounding box center [1186, 349] width 15 height 15
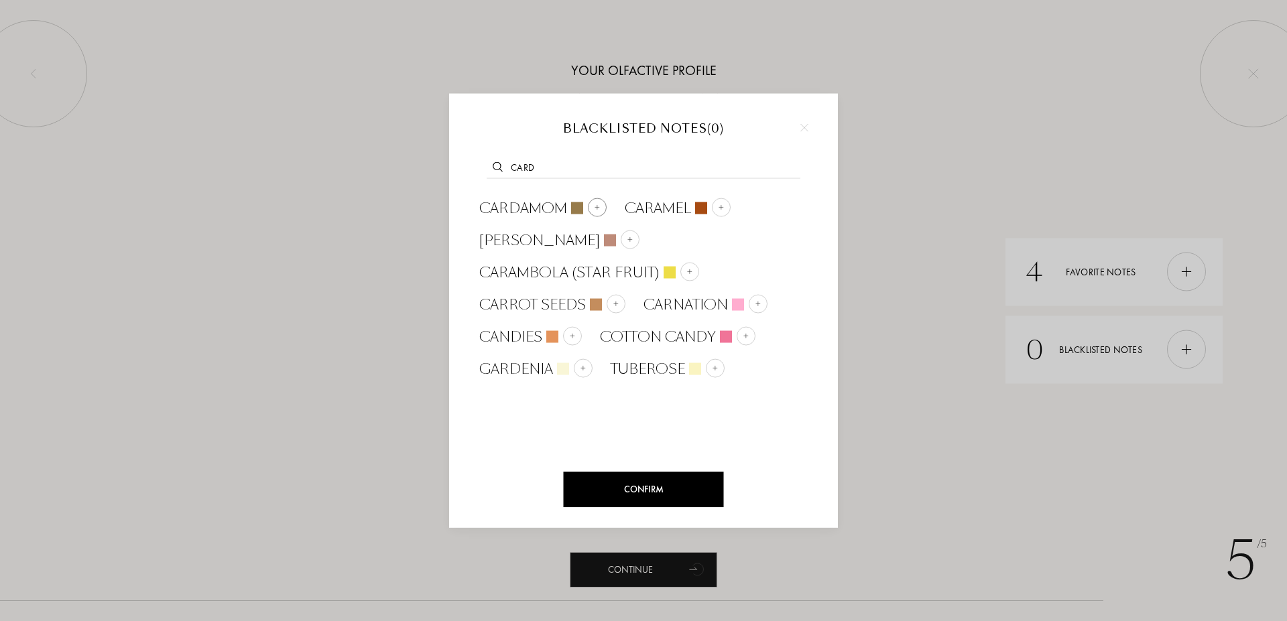
type input "card"
click at [554, 206] on span "Cardamom" at bounding box center [523, 208] width 88 height 20
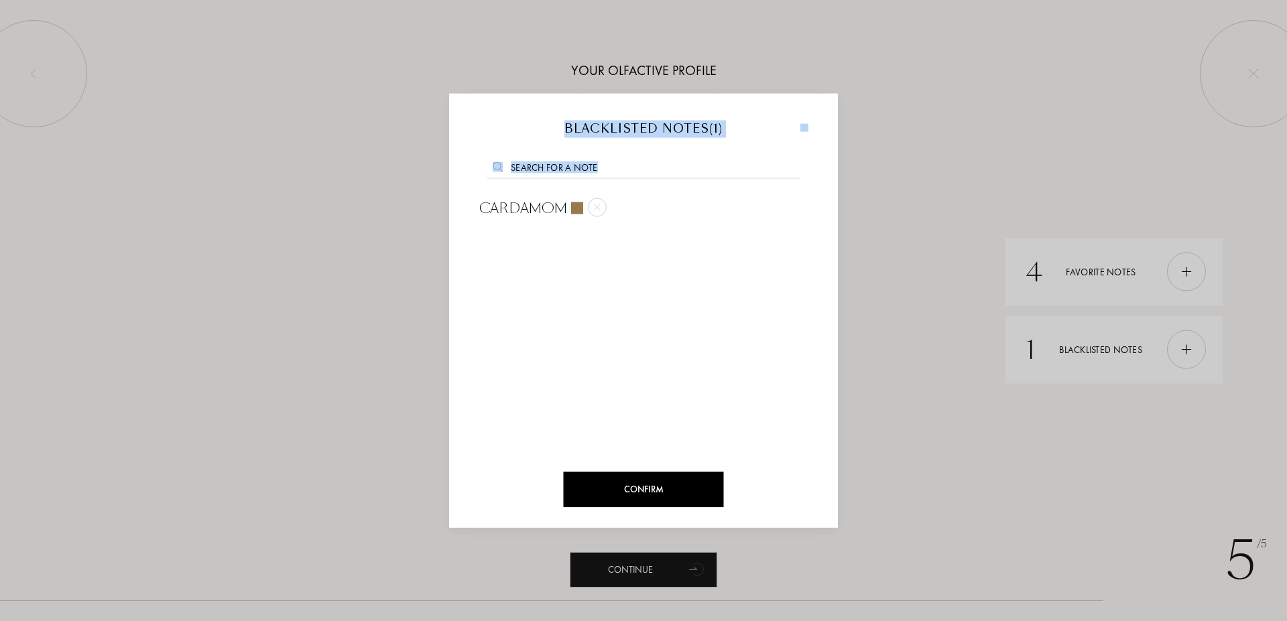
drag, startPoint x: 683, startPoint y: 484, endPoint x: 618, endPoint y: 202, distance: 290.0
click at [621, 206] on div "Confirm Blacklisted notes ( 1 ) Cardamom" at bounding box center [643, 310] width 389 height 435
click at [606, 164] on input "text" at bounding box center [643, 170] width 314 height 18
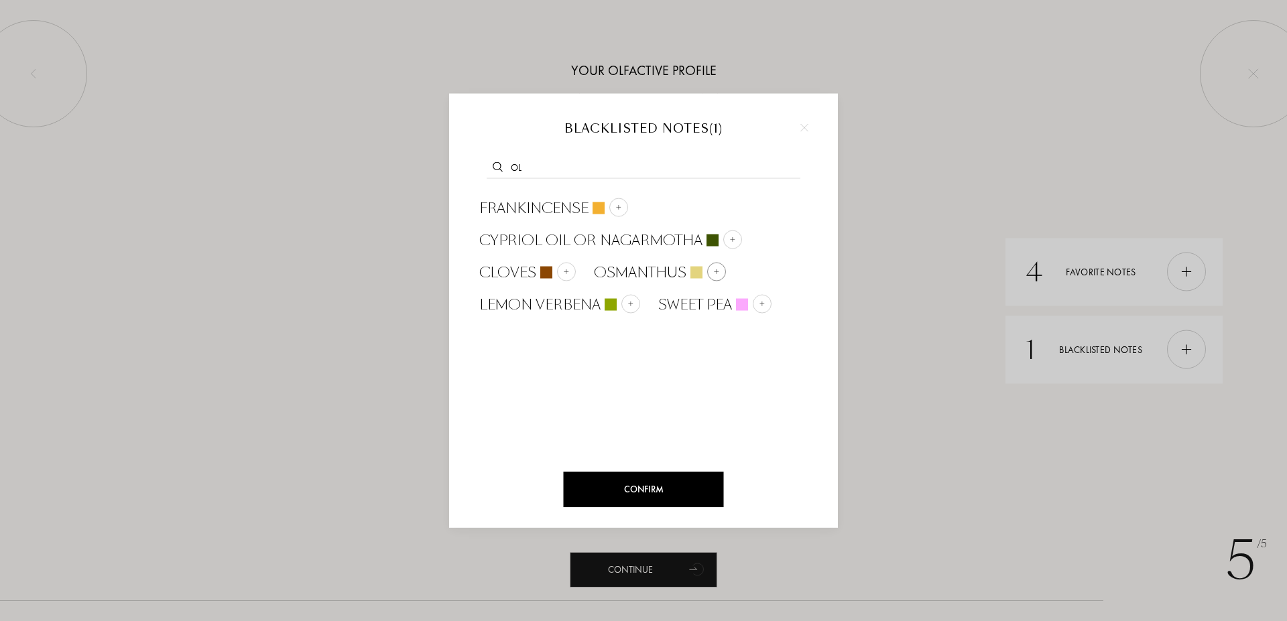
type input "ol"
click at [707, 273] on div at bounding box center [716, 272] width 19 height 19
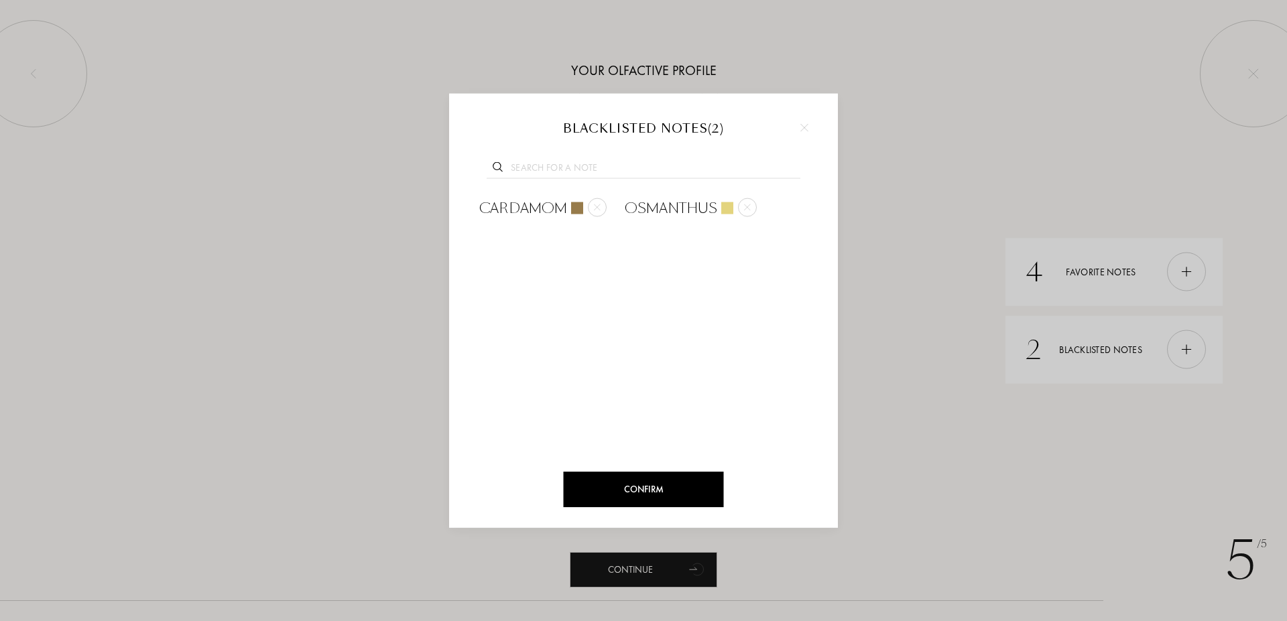
drag, startPoint x: 751, startPoint y: 208, endPoint x: 742, endPoint y: 224, distance: 18.3
click at [752, 210] on div at bounding box center [747, 207] width 19 height 19
click at [552, 173] on input "text" at bounding box center [643, 170] width 314 height 18
type input "oli"
click at [668, 478] on div "Confirm" at bounding box center [644, 490] width 160 height 36
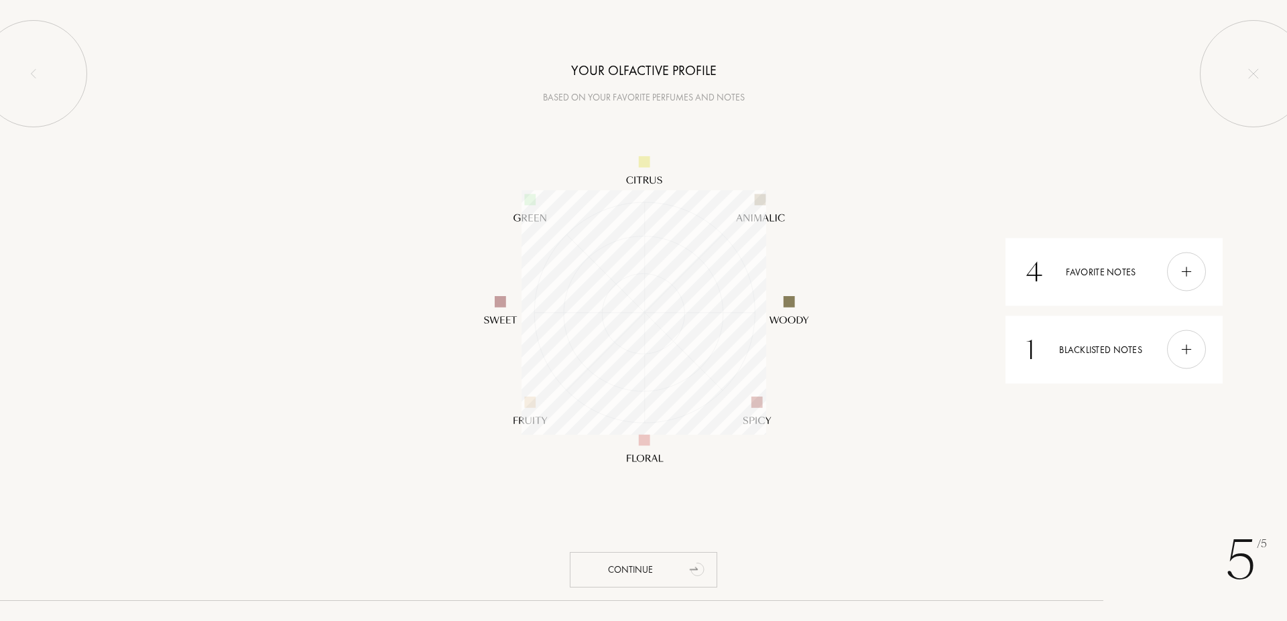
drag, startPoint x: 682, startPoint y: 564, endPoint x: 688, endPoint y: 555, distance: 9.7
click at [679, 562] on div "Continue" at bounding box center [643, 570] width 147 height 36
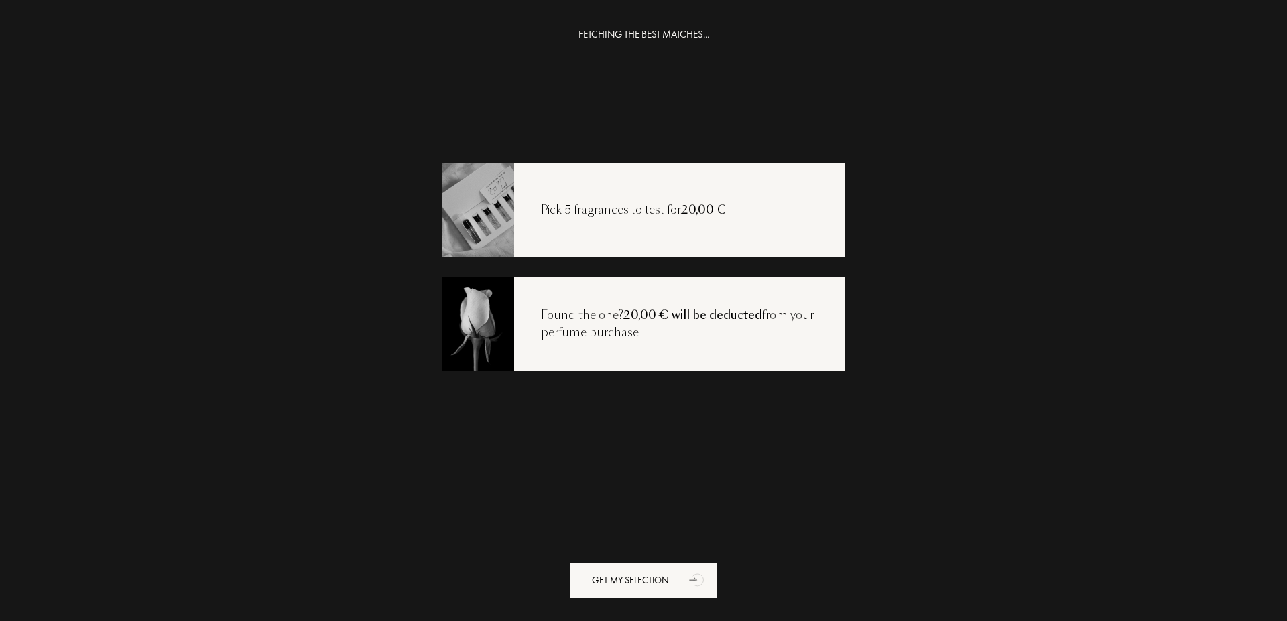
click at [602, 218] on div "Pick 5 fragrances to test for 20,00 €" at bounding box center [633, 210] width 239 height 17
click at [669, 574] on div "Get my selection" at bounding box center [643, 581] width 147 height 36
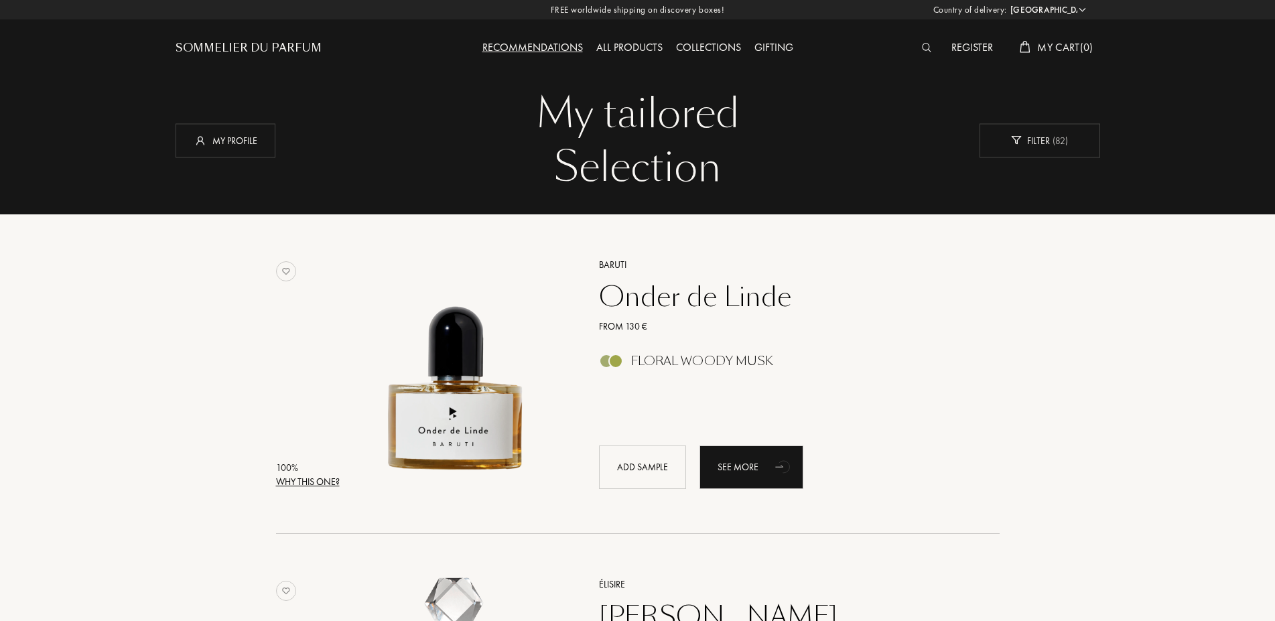
select select "AR"
click at [941, 415] on div "[PERSON_NAME] [PERSON_NAME] From 130 € Floral [PERSON_NAME] Add sample See more" at bounding box center [784, 372] width 411 height 263
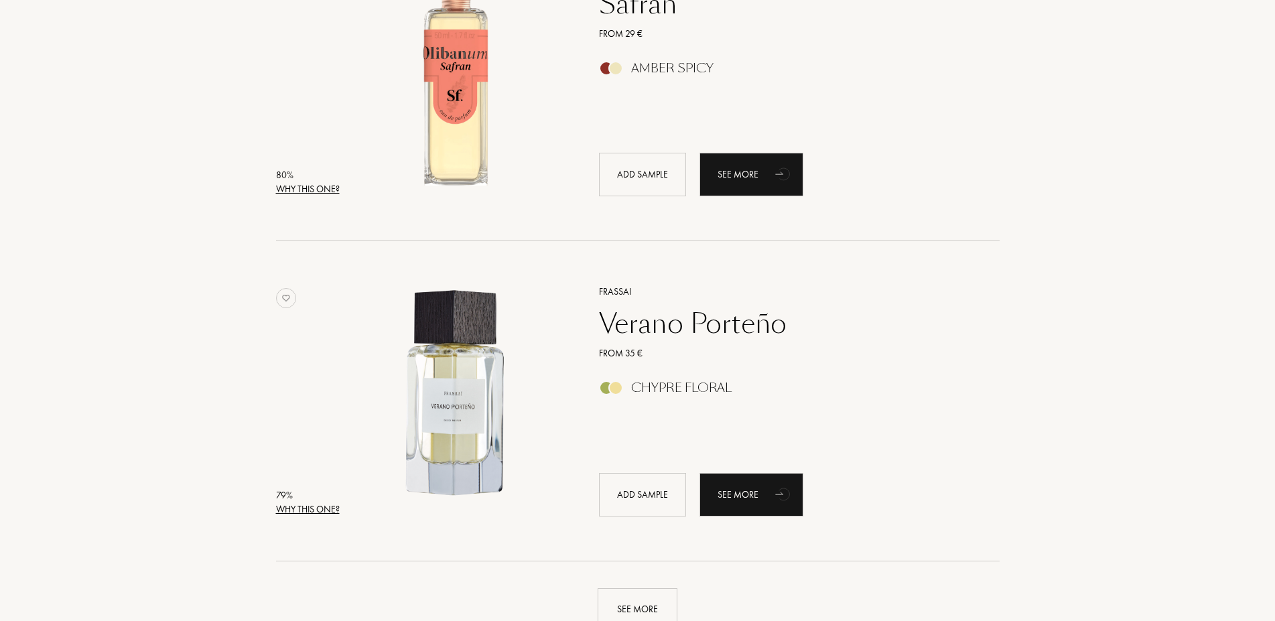
scroll to position [2852, 0]
click at [648, 605] on div "See more" at bounding box center [638, 610] width 80 height 42
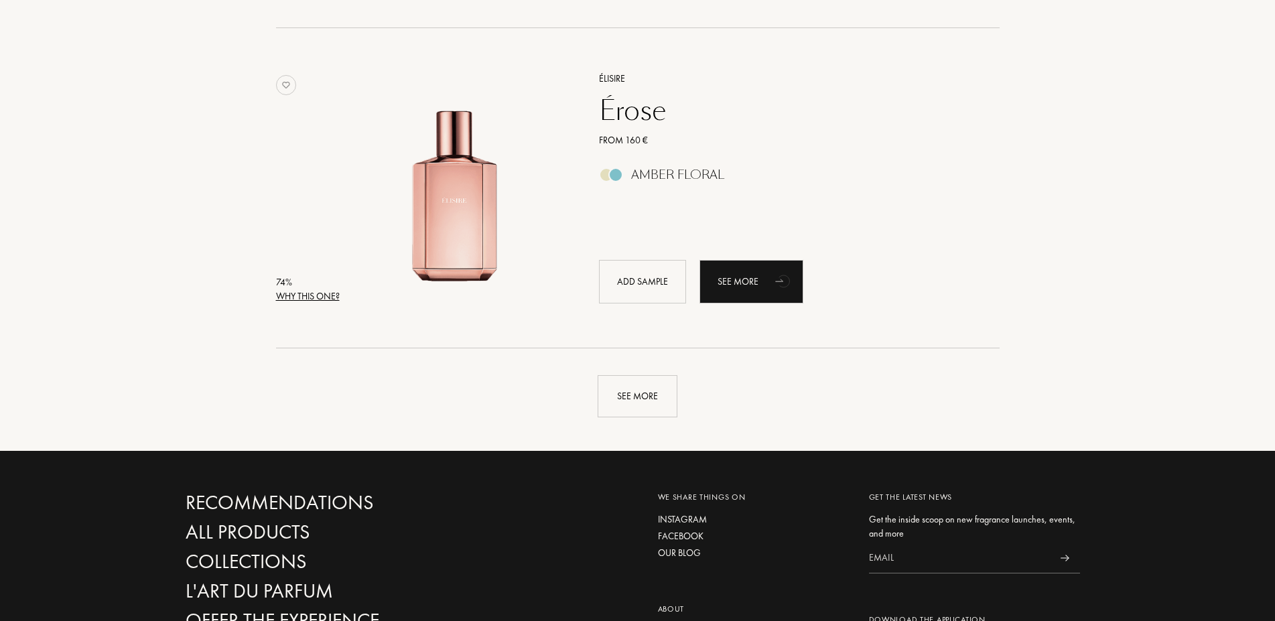
scroll to position [6269, 0]
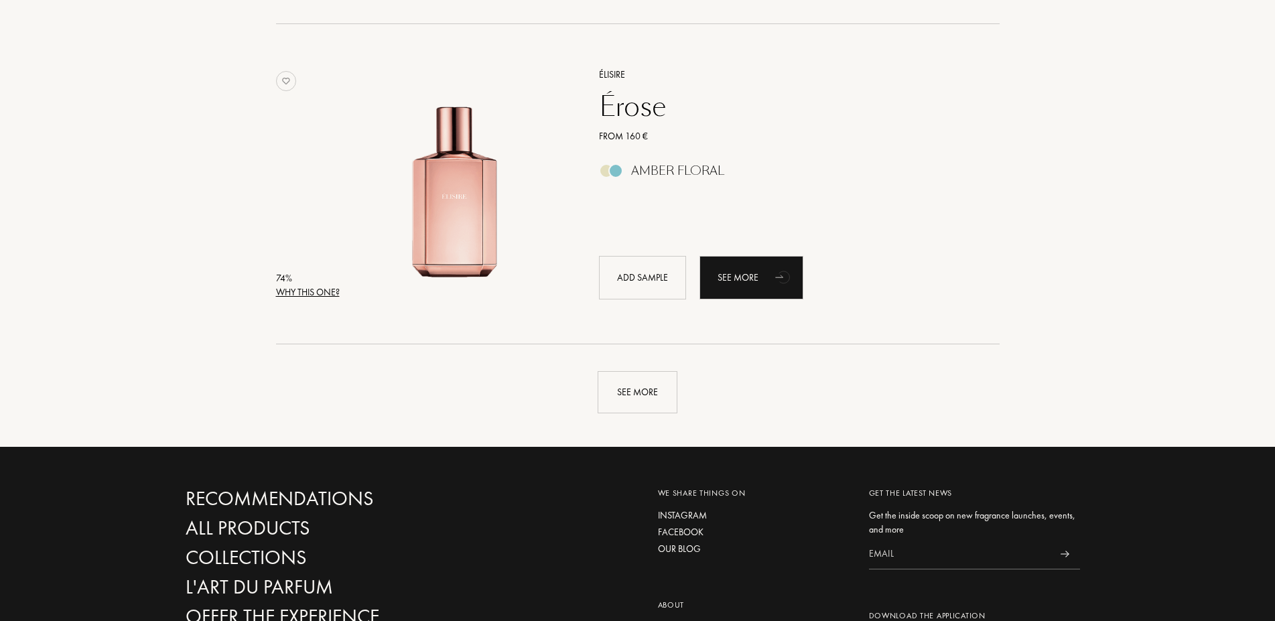
click at [647, 401] on div "See more" at bounding box center [638, 392] width 80 height 42
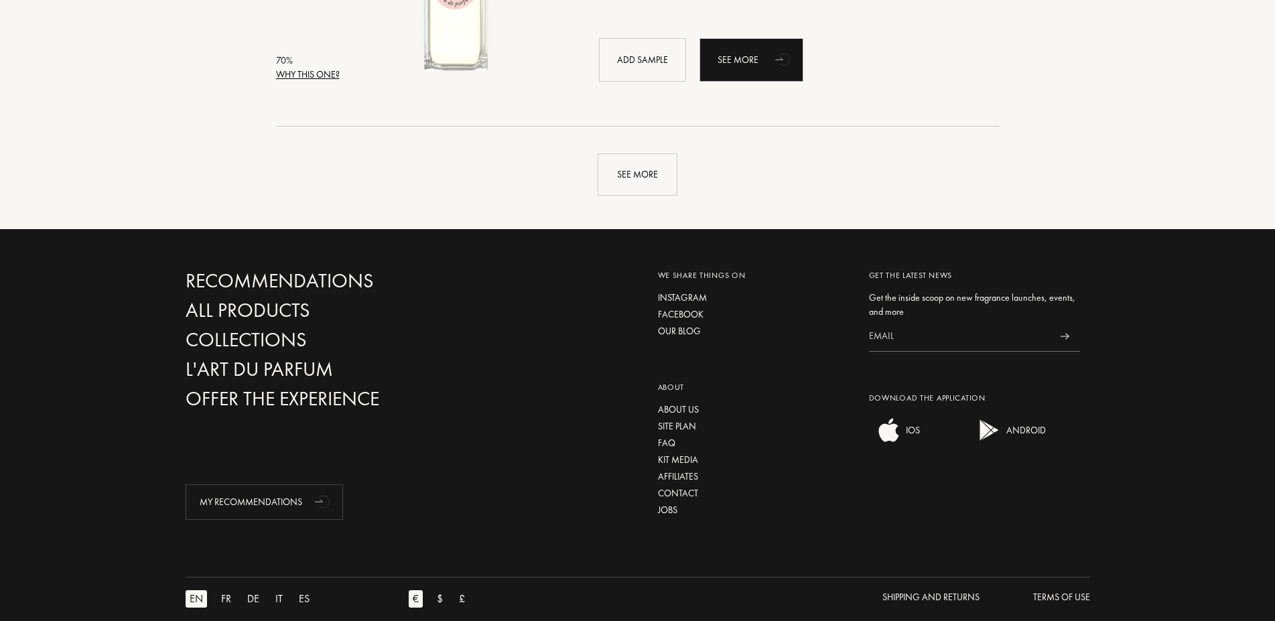
scroll to position [9459, 0]
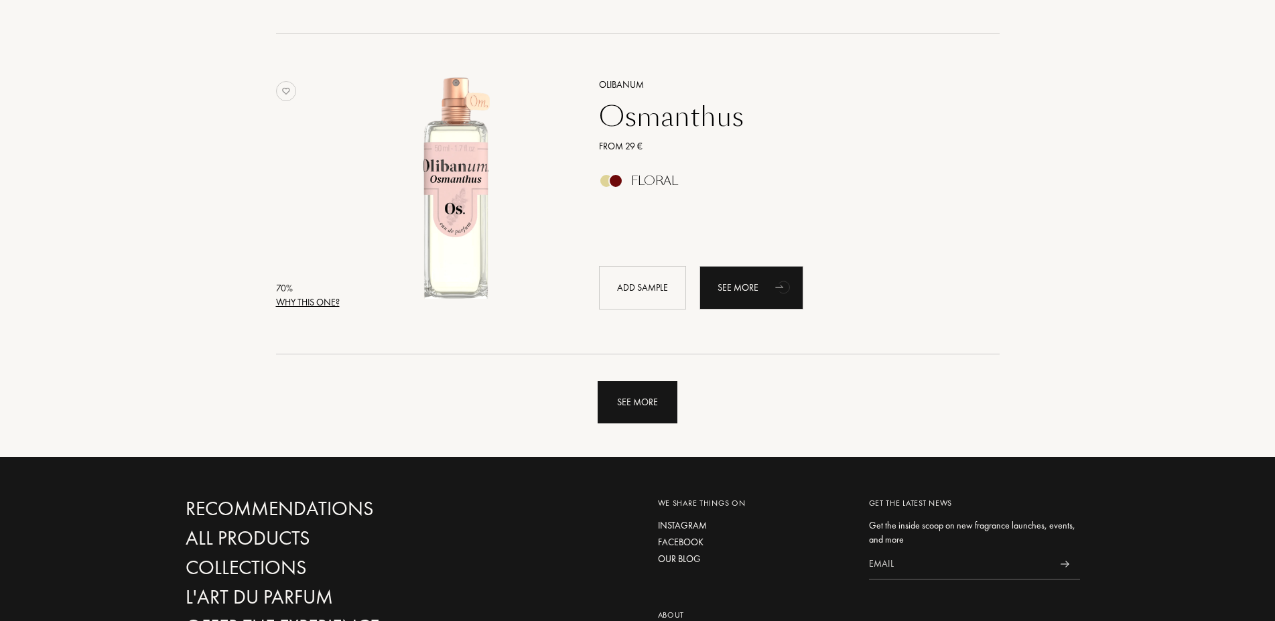
click at [625, 412] on div "See more" at bounding box center [638, 402] width 80 height 42
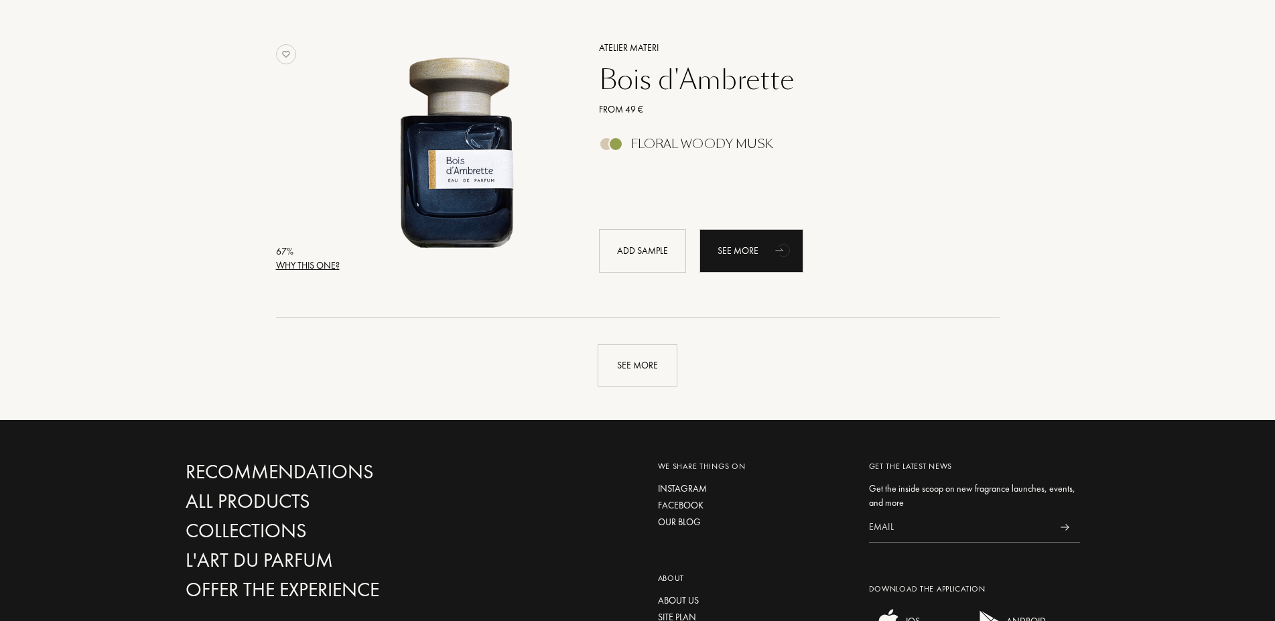
scroll to position [12876, 0]
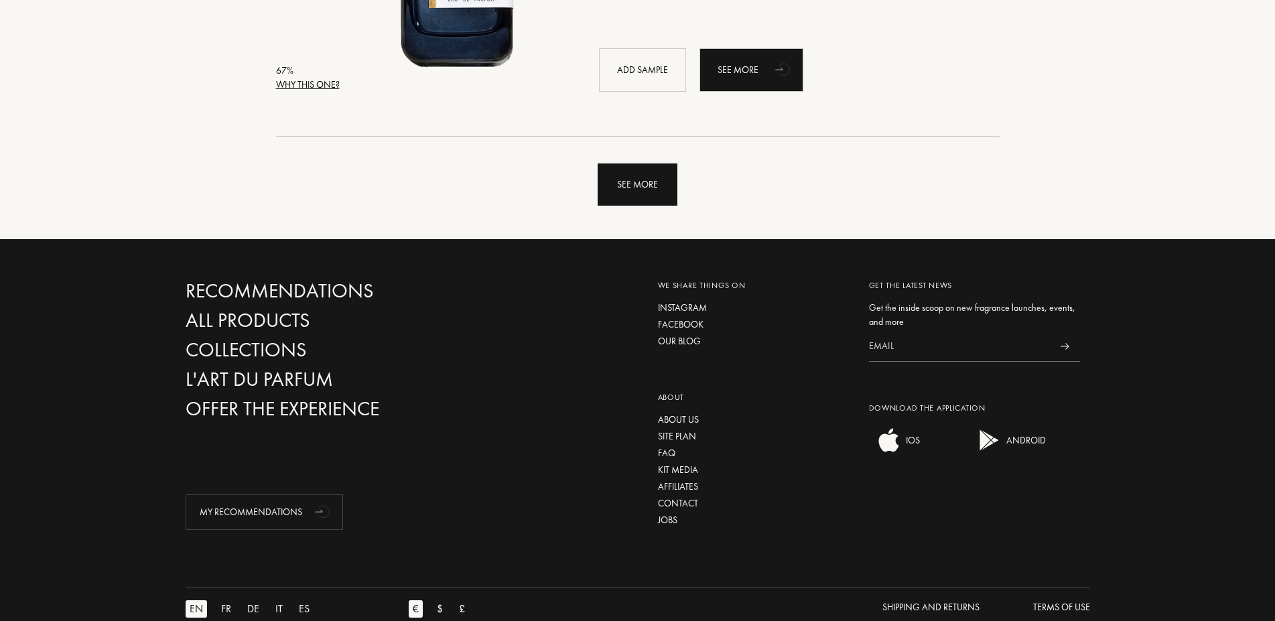
click at [641, 195] on div "See more" at bounding box center [638, 184] width 80 height 42
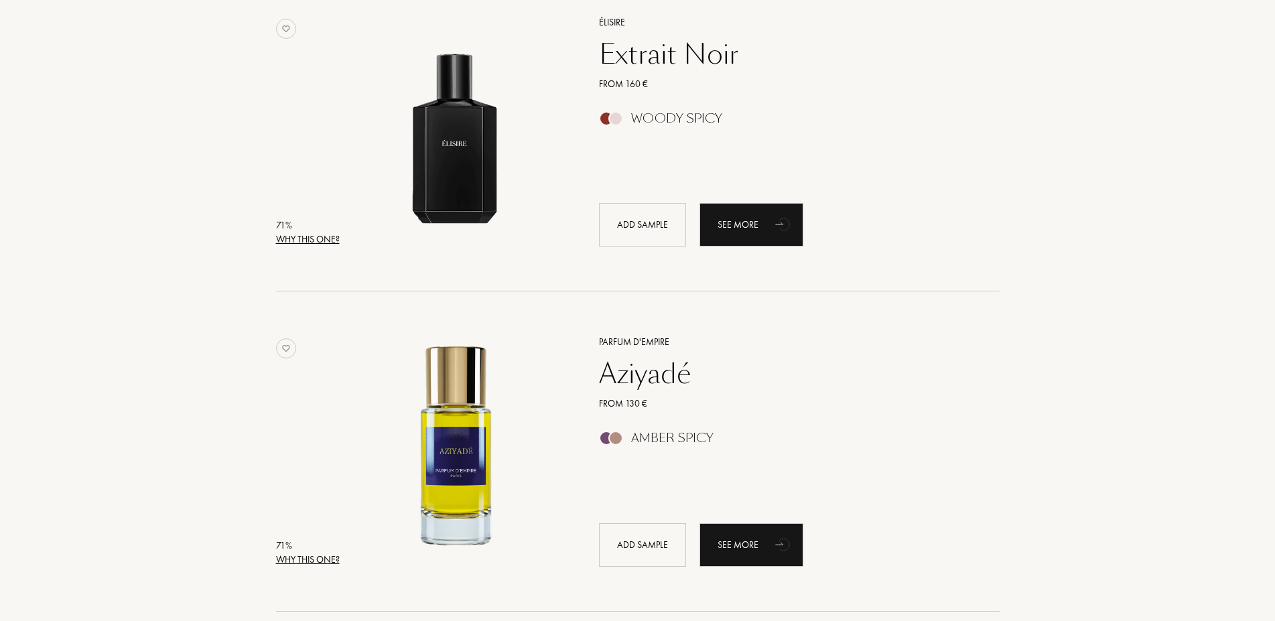
scroll to position [9003, 0]
